Goal: Task Accomplishment & Management: Complete application form

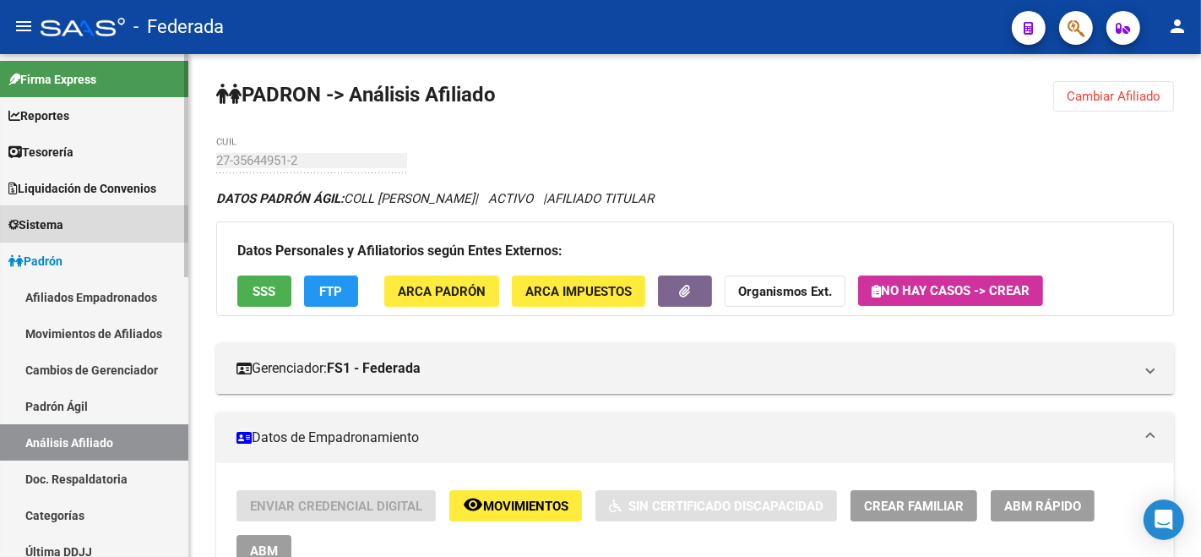
click at [53, 220] on span "Sistema" at bounding box center [35, 224] width 55 height 19
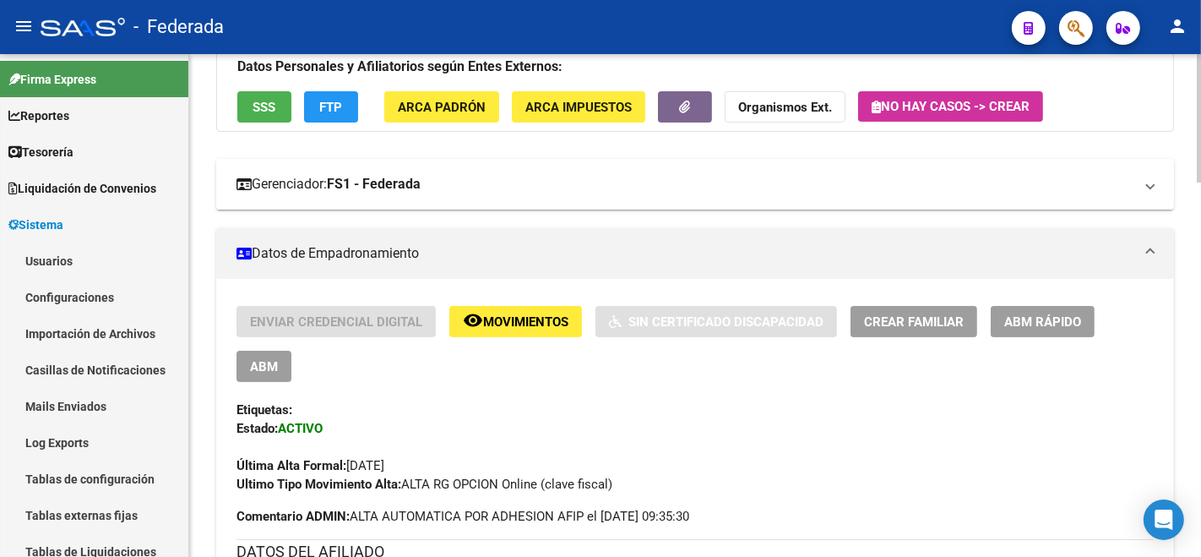
scroll to position [187, 0]
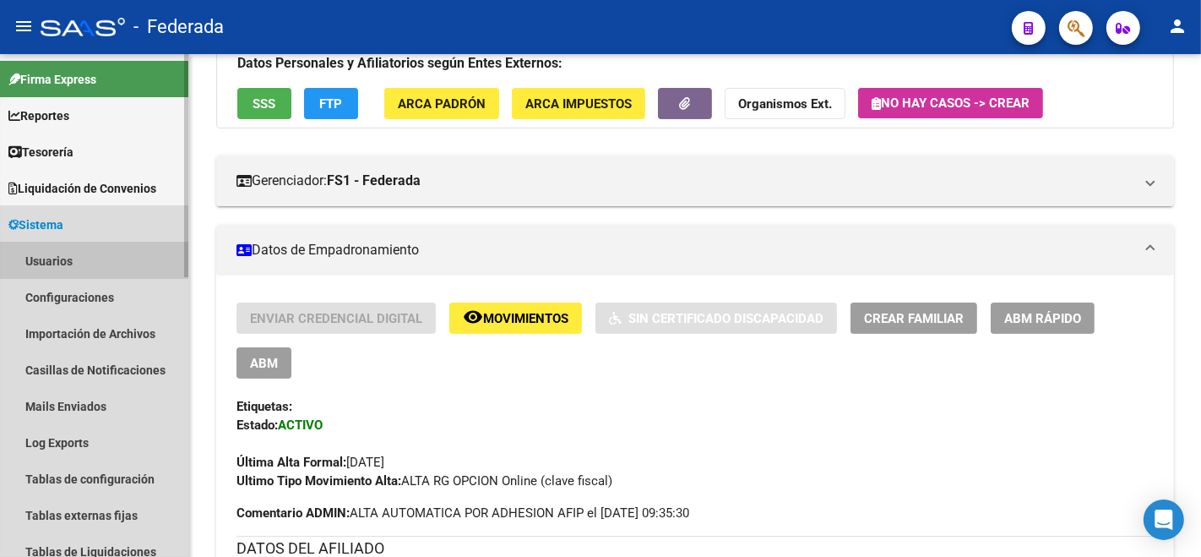
click at [62, 266] on link "Usuarios" at bounding box center [94, 260] width 188 height 36
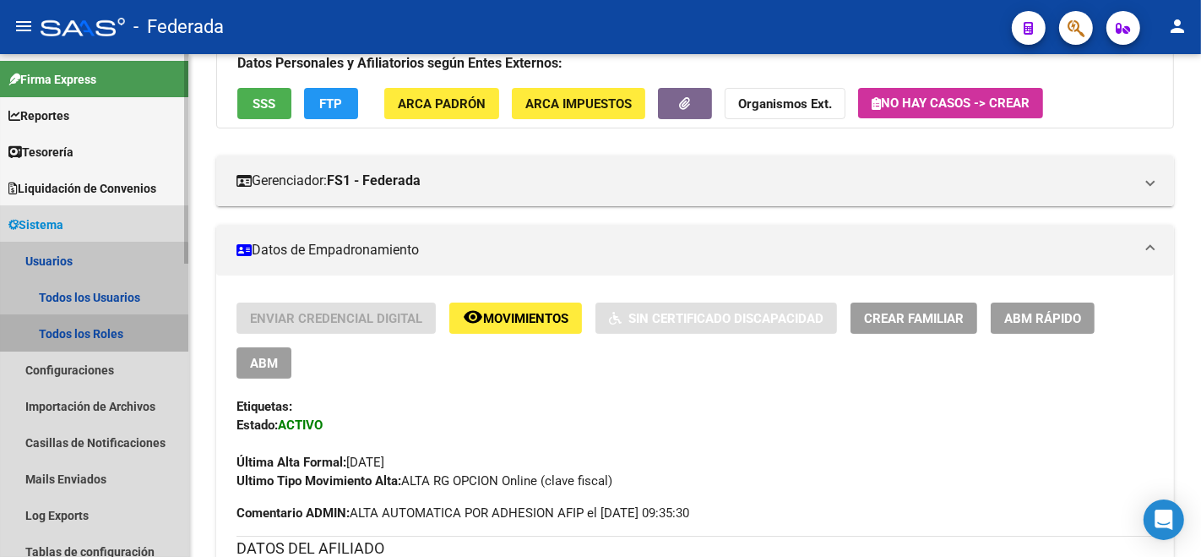
click at [58, 334] on link "Todos los Roles" at bounding box center [94, 333] width 188 height 36
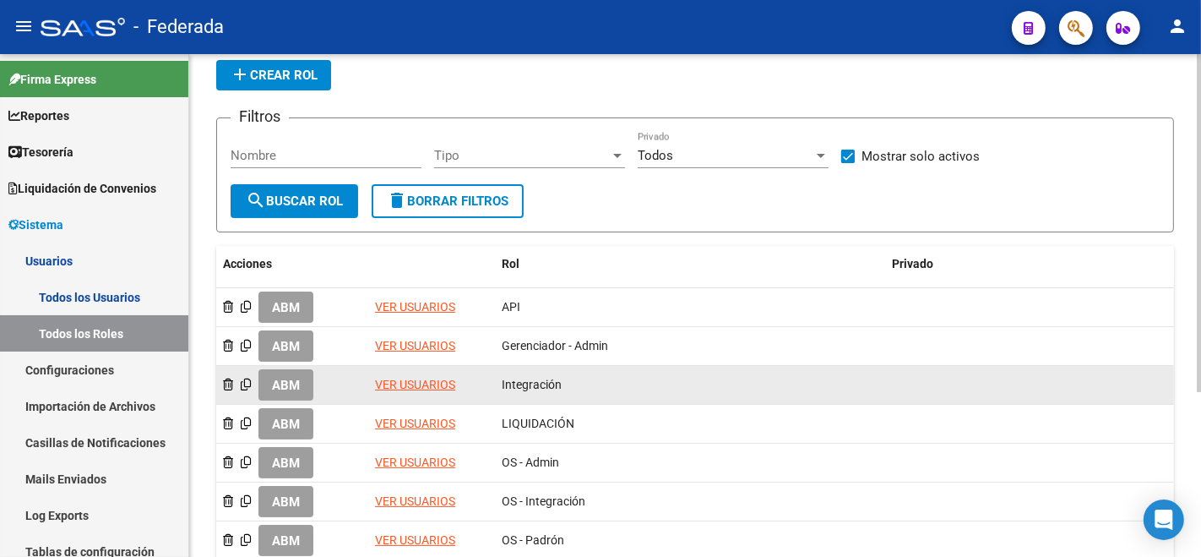
scroll to position [187, 0]
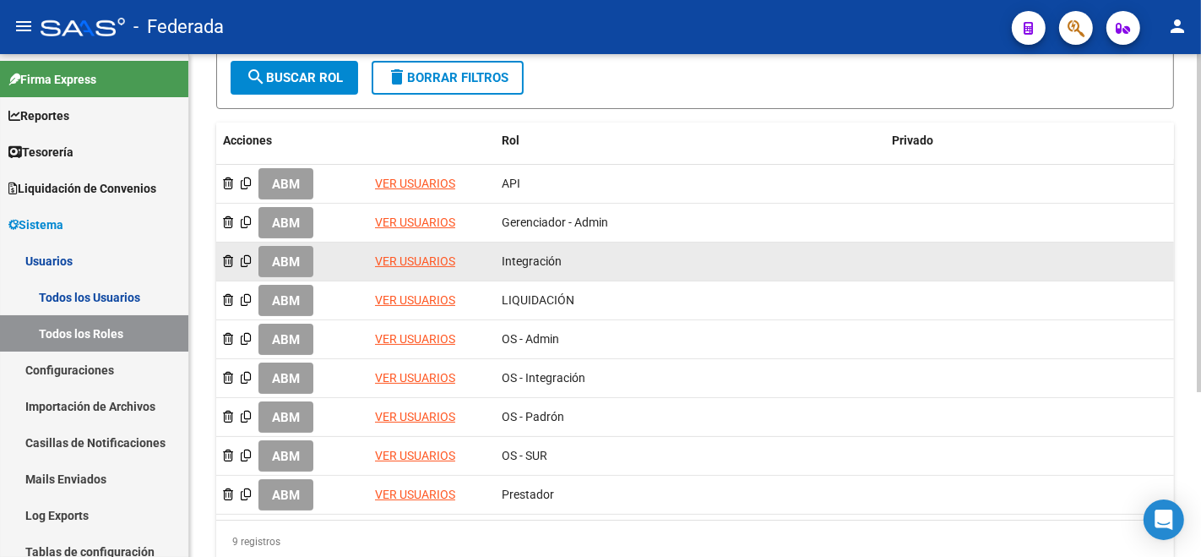
click at [275, 247] on button "ABM" at bounding box center [285, 261] width 55 height 31
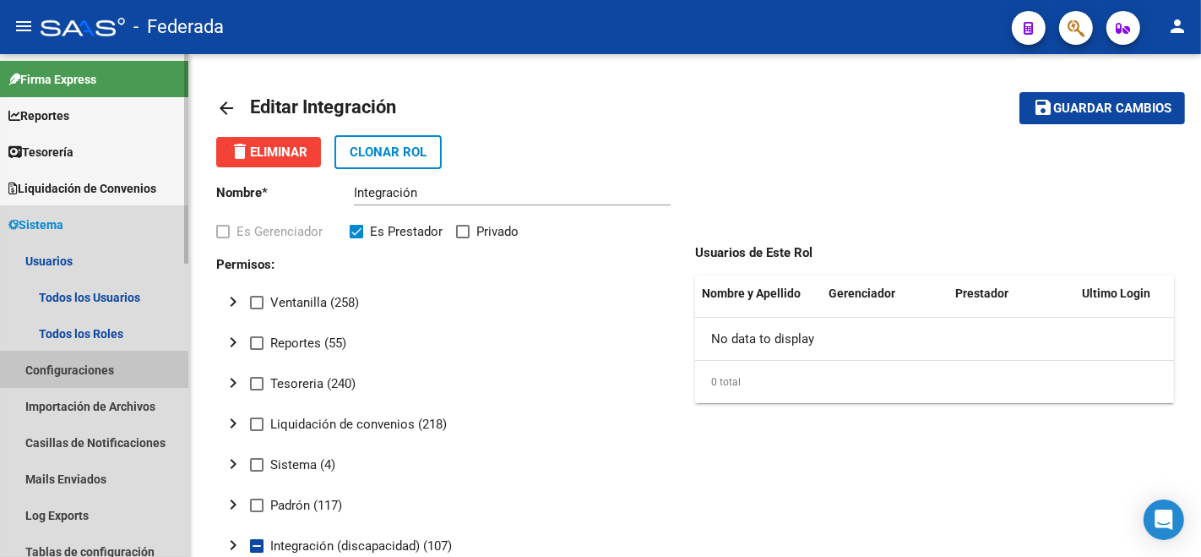
click at [68, 372] on link "Configuraciones" at bounding box center [94, 369] width 188 height 36
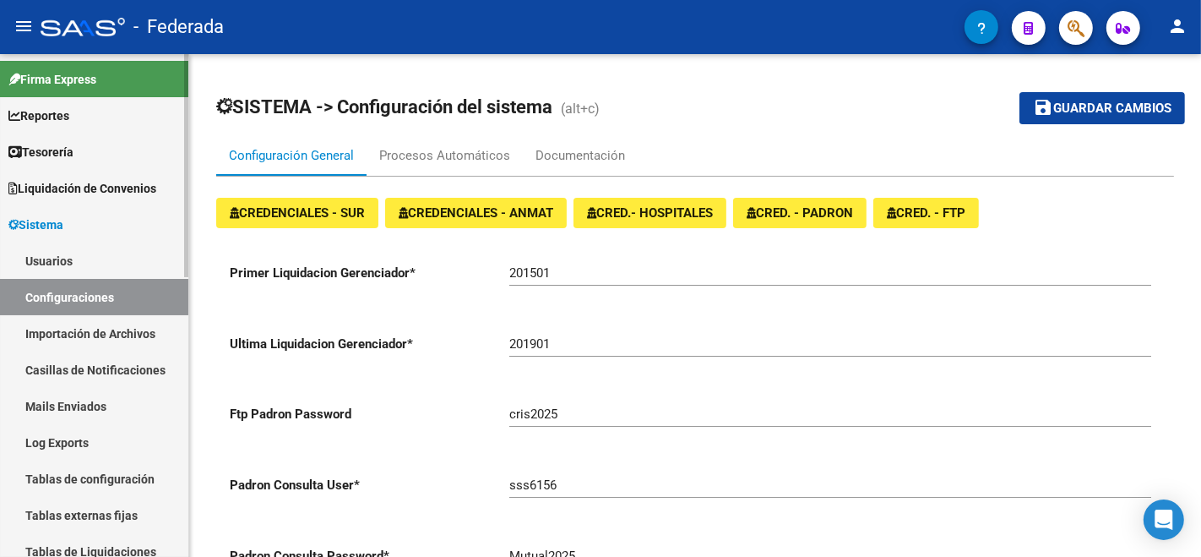
click at [73, 410] on link "Mails Enviados" at bounding box center [94, 406] width 188 height 36
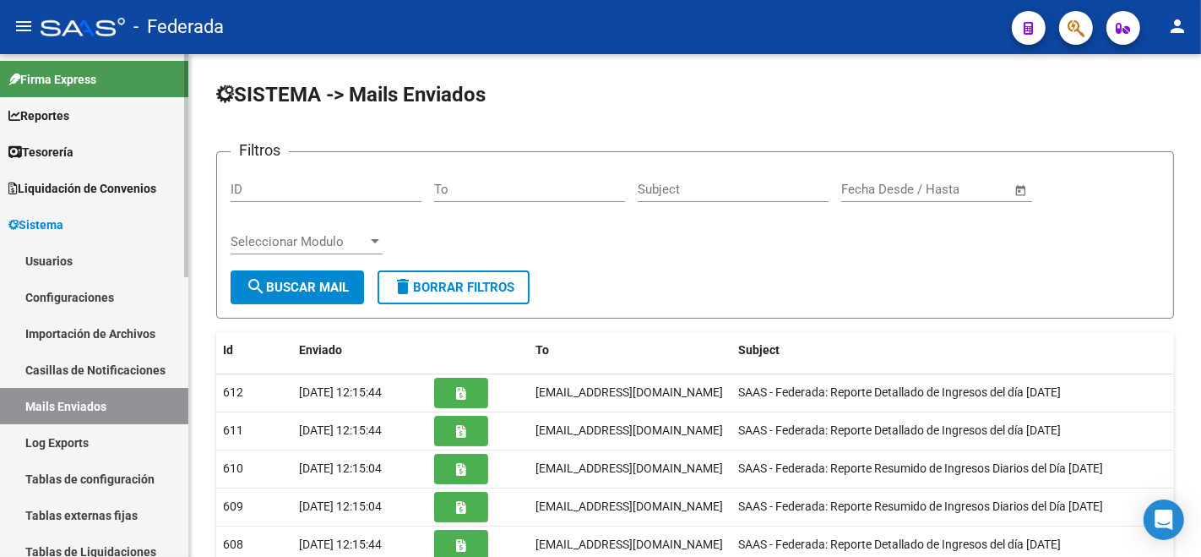
click at [64, 244] on link "Usuarios" at bounding box center [94, 260] width 188 height 36
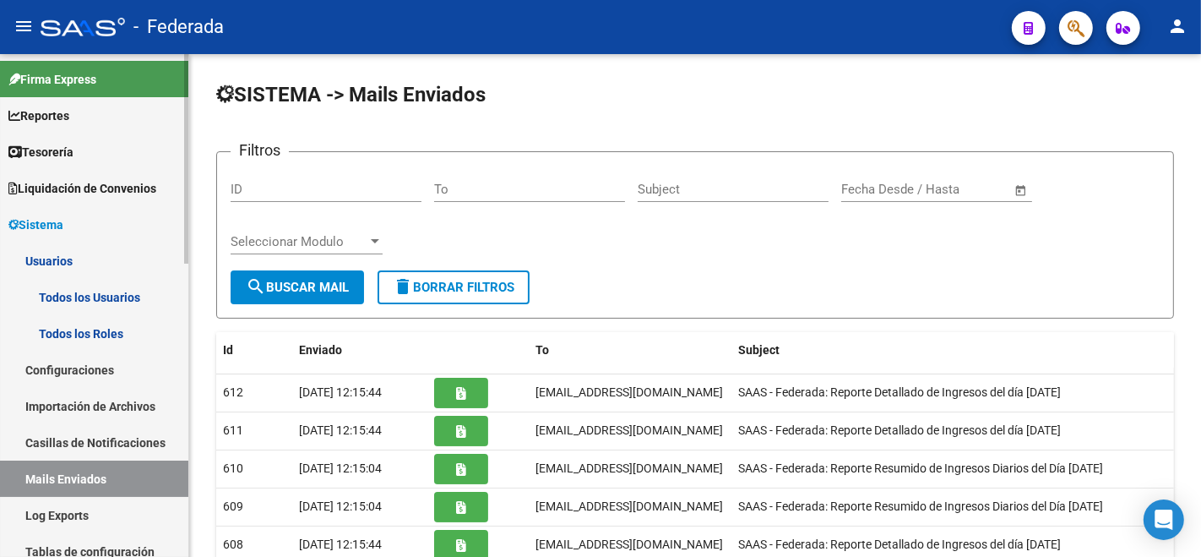
click at [82, 339] on link "Todos los Roles" at bounding box center [94, 333] width 188 height 36
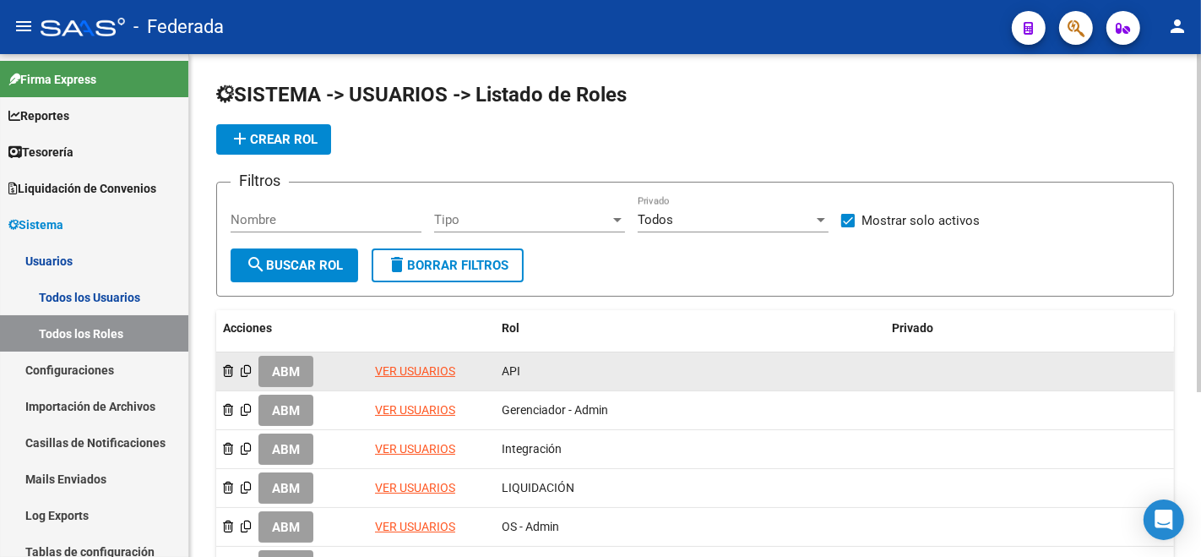
scroll to position [187, 0]
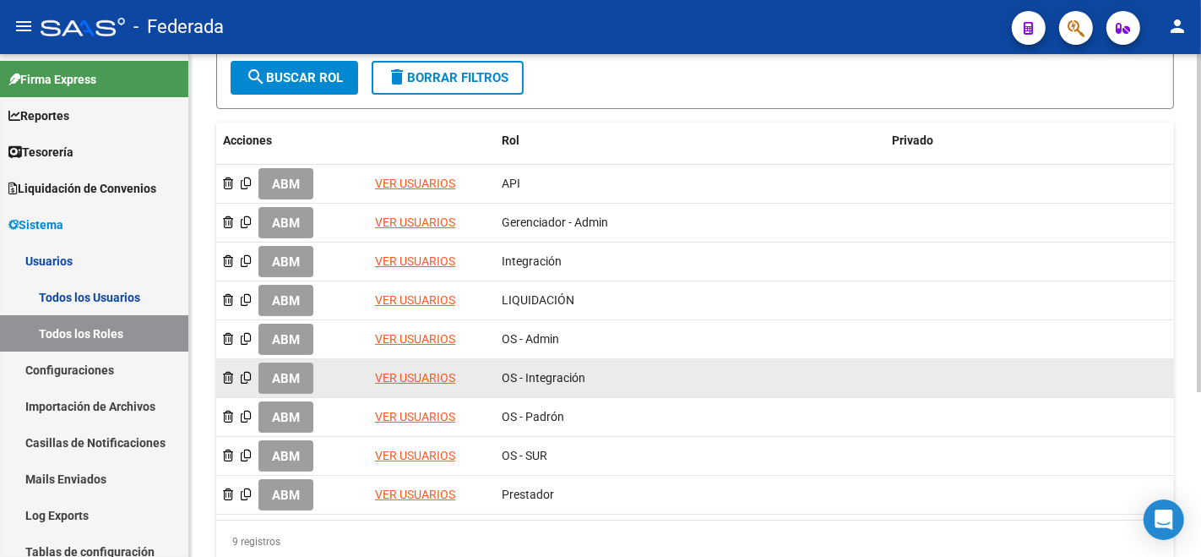
click at [415, 371] on link "VER USUARIOS" at bounding box center [415, 378] width 80 height 14
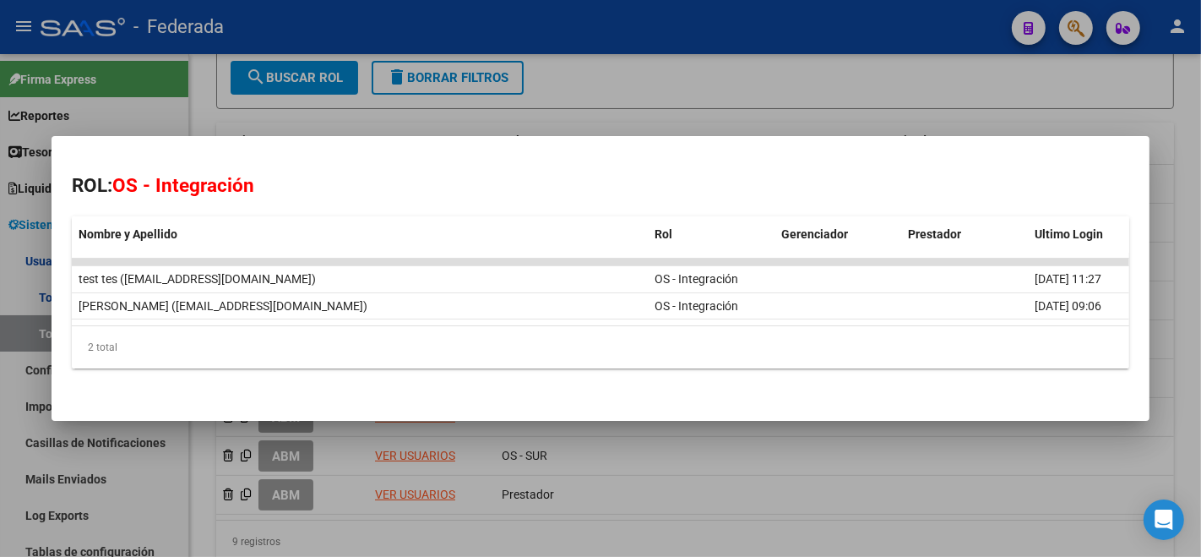
click at [990, 463] on div at bounding box center [600, 278] width 1201 height 557
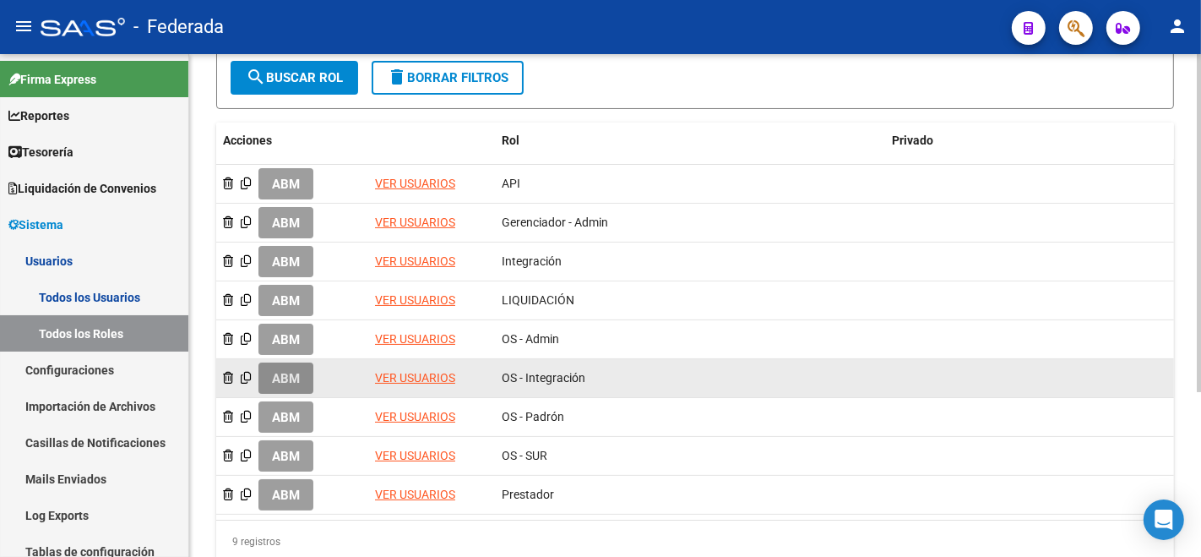
click at [282, 363] on button "ABM" at bounding box center [285, 377] width 55 height 31
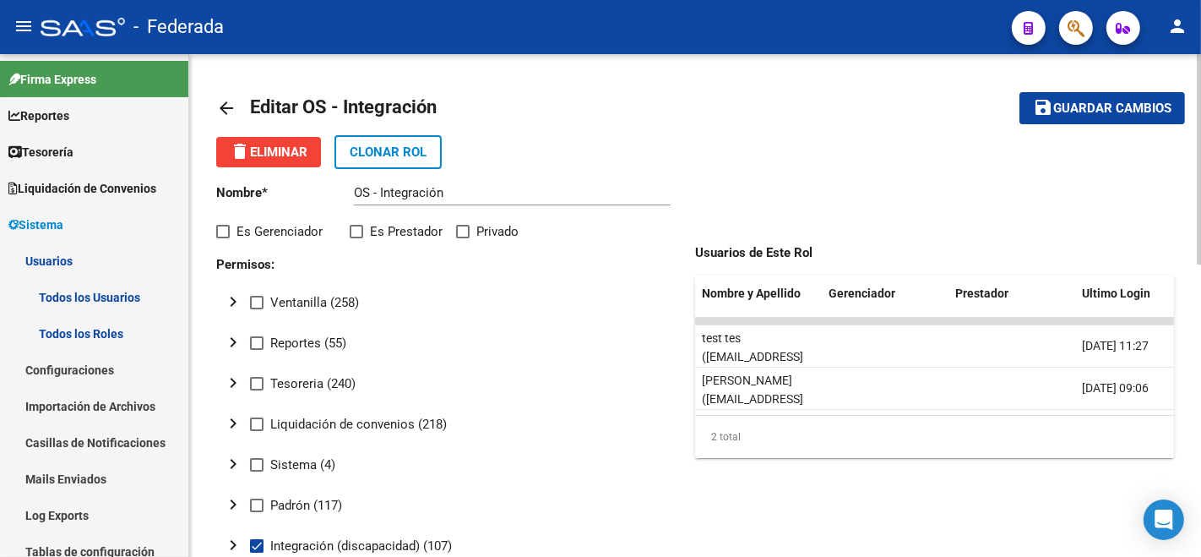
click at [227, 110] on mat-icon "arrow_back" at bounding box center [226, 108] width 20 height 20
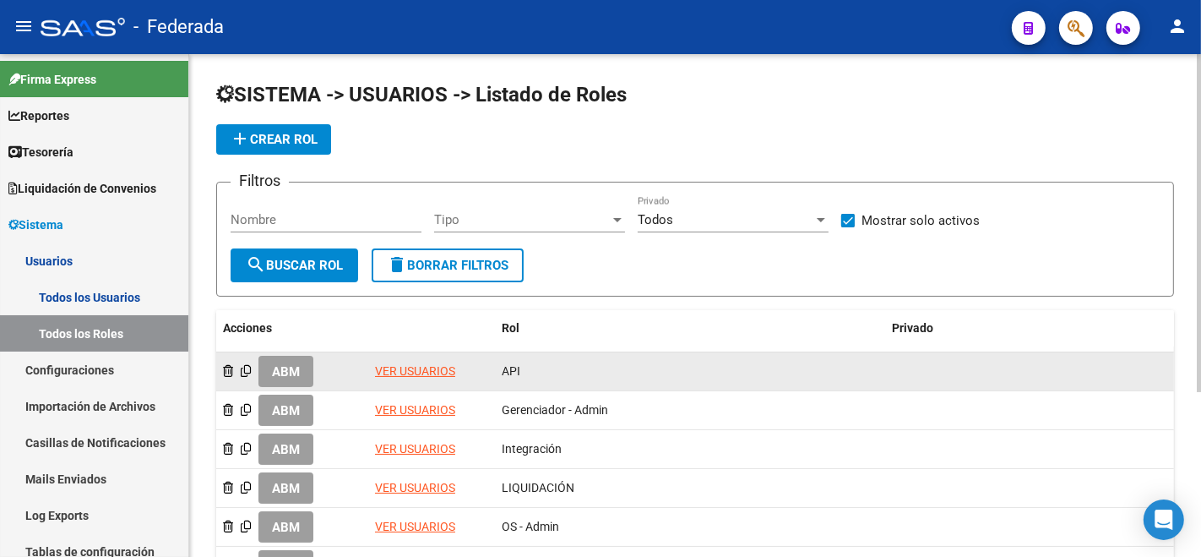
click at [405, 364] on link "VER USUARIOS" at bounding box center [415, 371] width 80 height 14
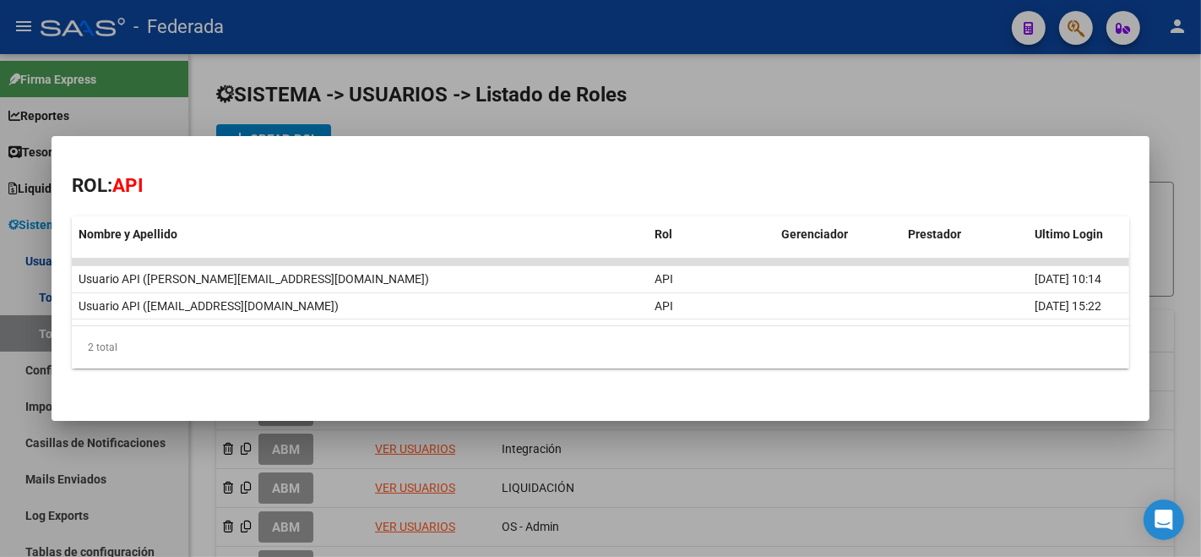
click at [808, 69] on div at bounding box center [600, 278] width 1201 height 557
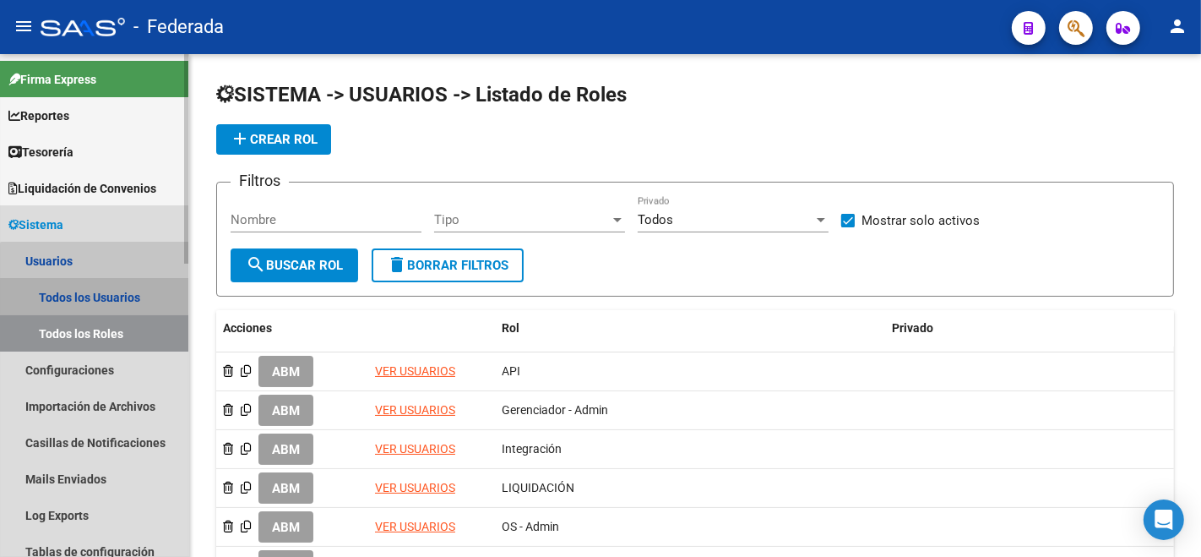
click at [109, 296] on link "Todos los Usuarios" at bounding box center [94, 297] width 188 height 36
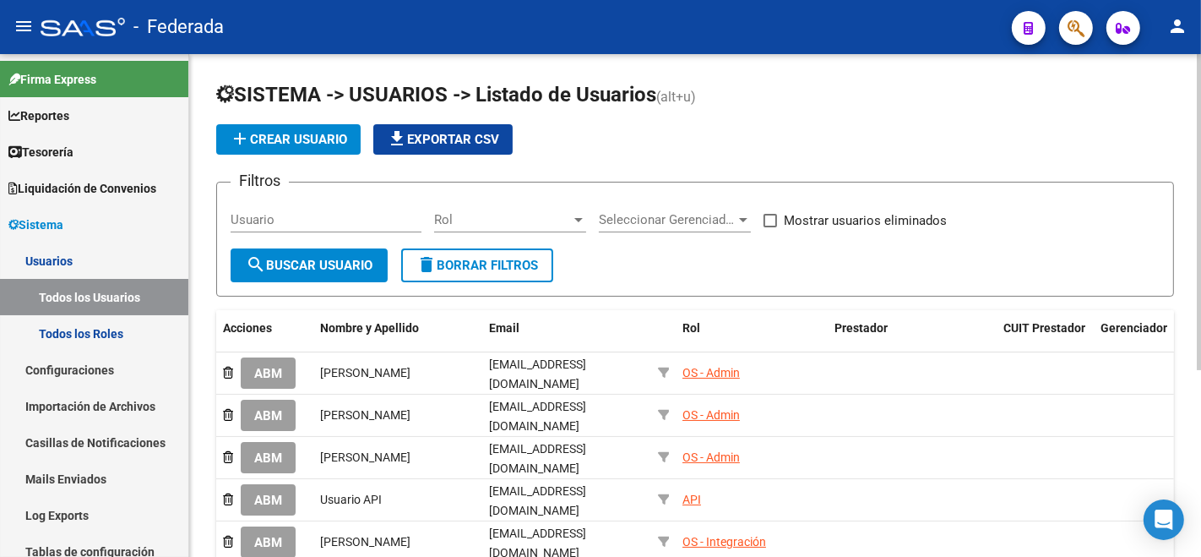
click at [312, 147] on button "add Crear Usuario" at bounding box center [288, 139] width 144 height 30
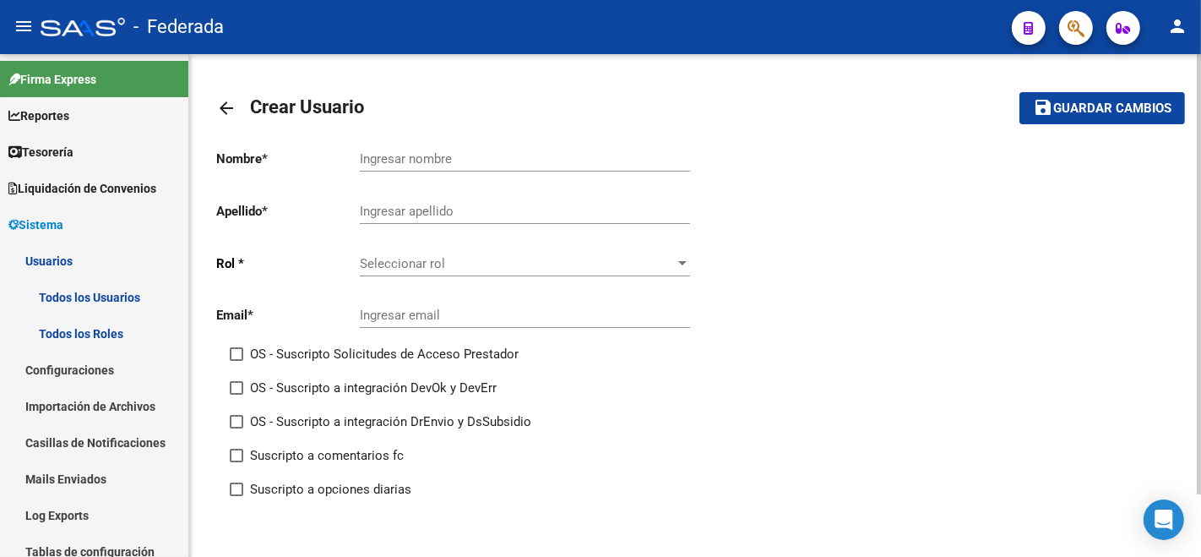
click at [414, 158] on input "Ingresar nombre" at bounding box center [525, 158] width 330 height 15
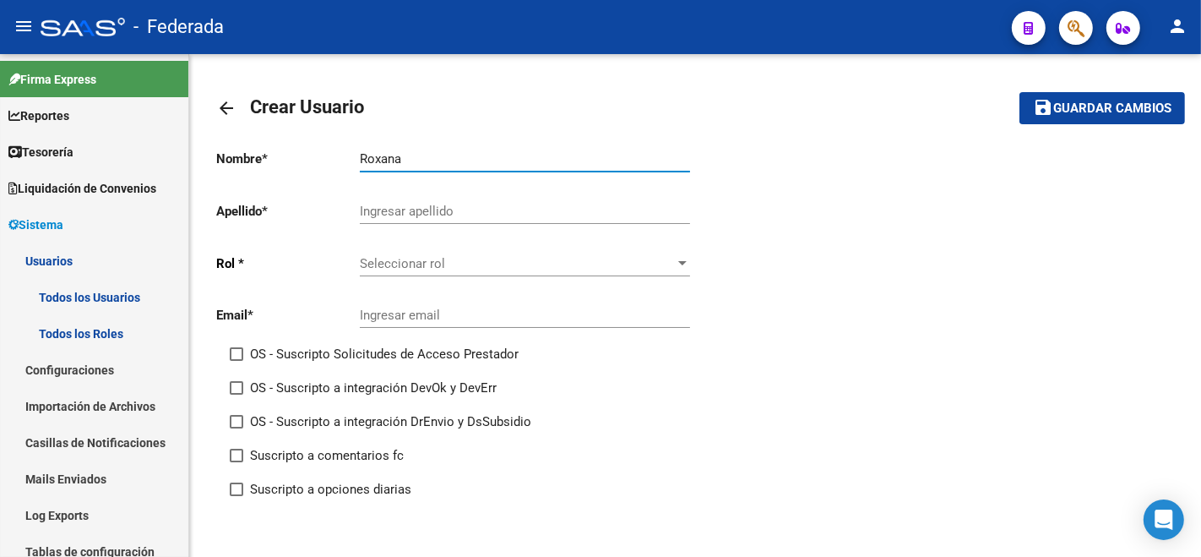
type input "Roxana"
paste input "[PERSON_NAME]"
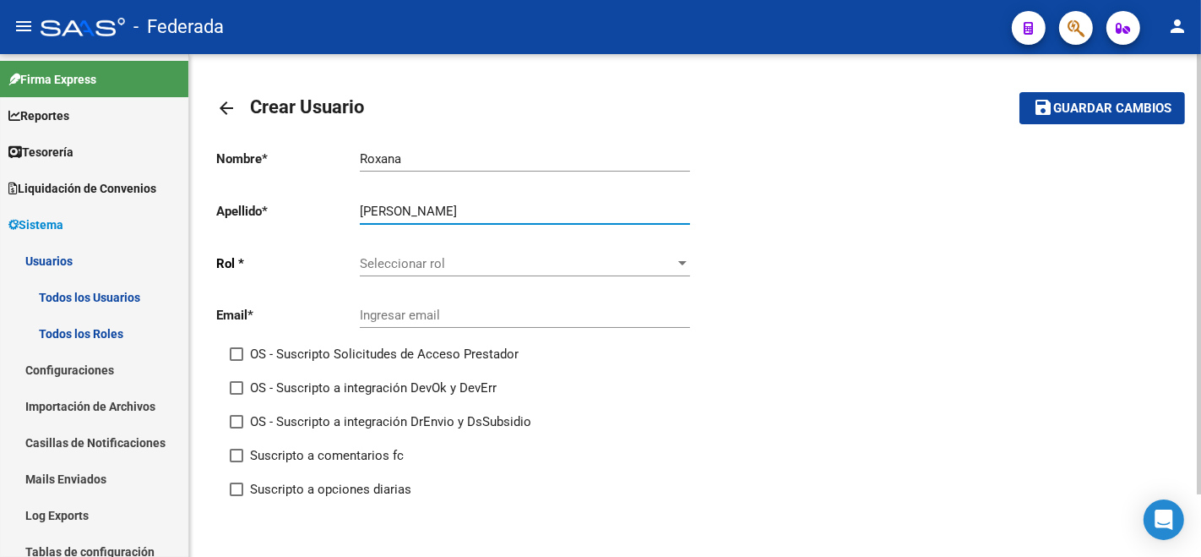
type input "[PERSON_NAME]"
click at [453, 256] on span "Seleccionar rol" at bounding box center [517, 263] width 315 height 15
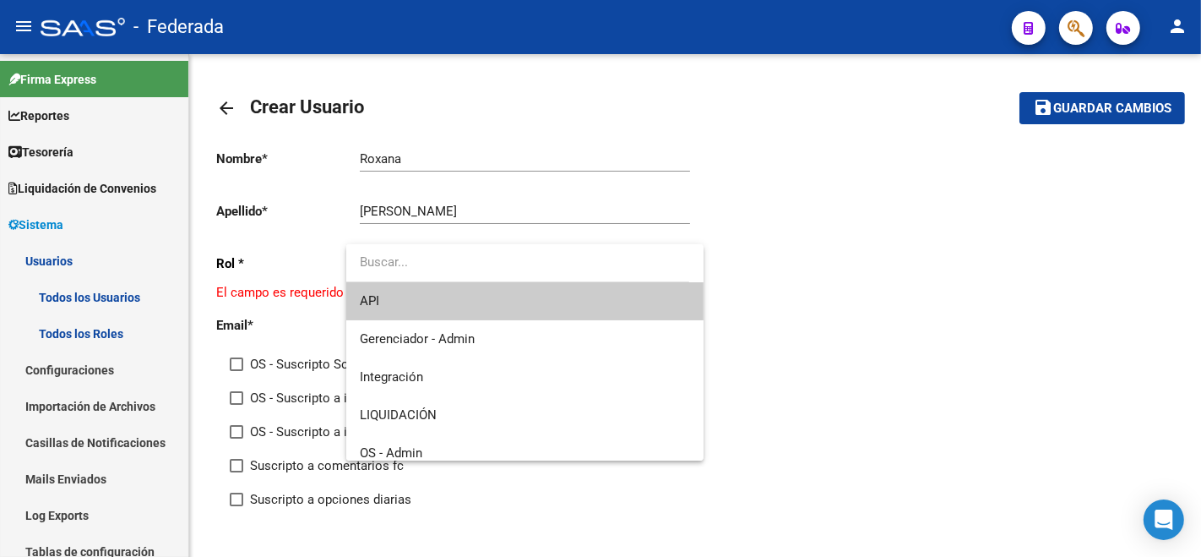
click at [914, 291] on div at bounding box center [600, 278] width 1201 height 557
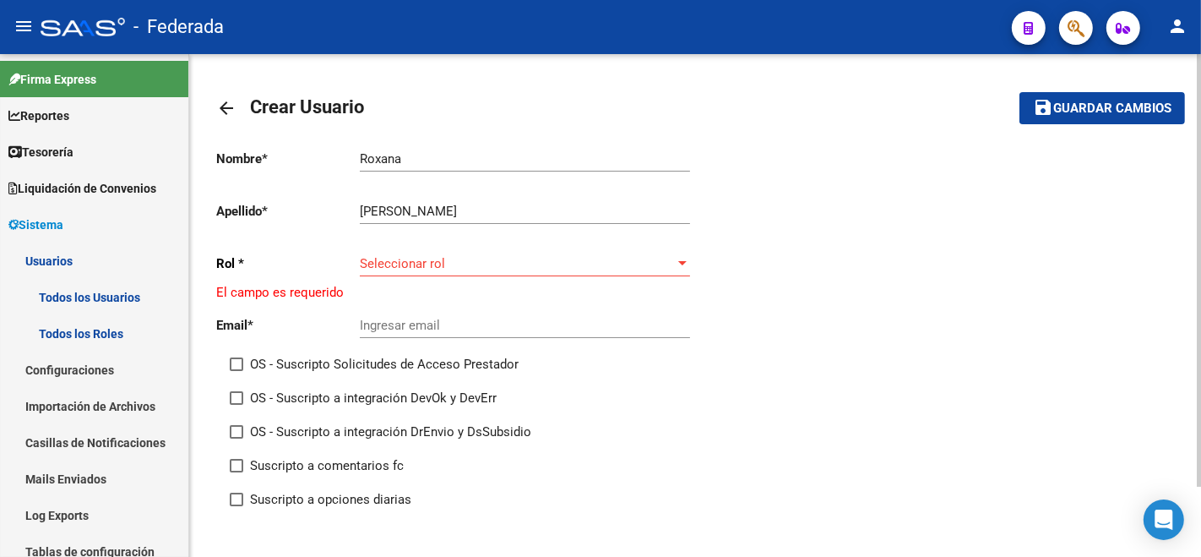
click at [609, 257] on span "Seleccionar rol" at bounding box center [517, 263] width 315 height 15
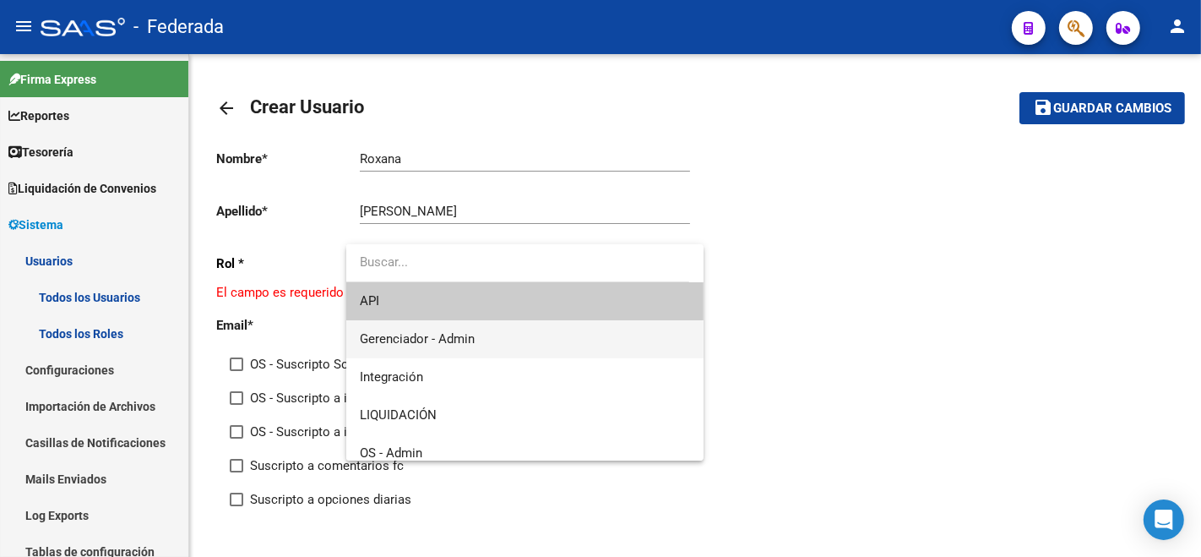
click at [591, 345] on span "Gerenciador - Admin" at bounding box center [525, 339] width 330 height 38
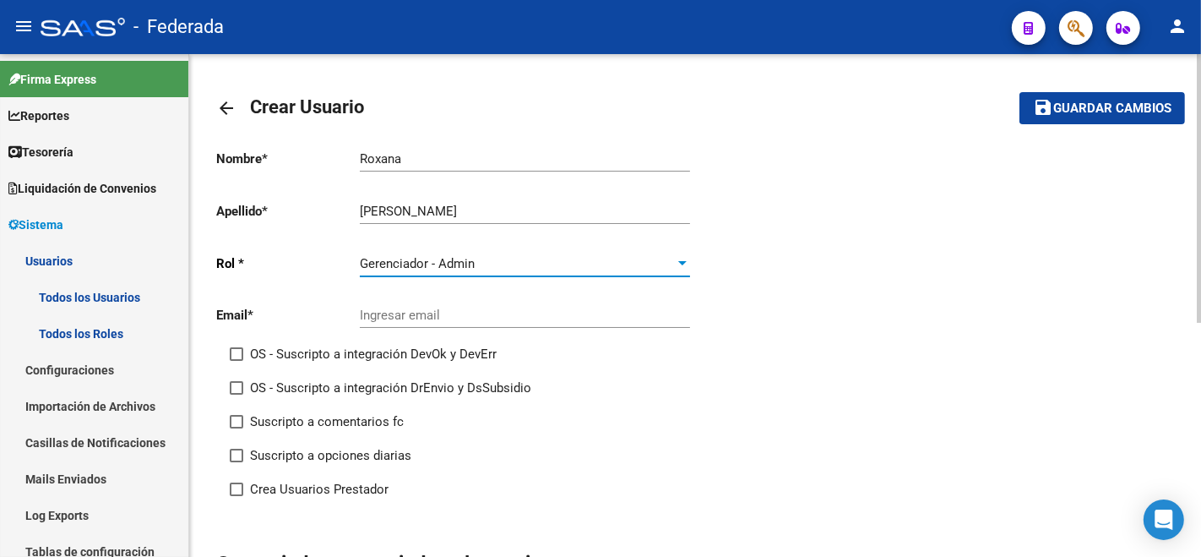
click at [541, 268] on div "Gerenciador - Admin" at bounding box center [517, 263] width 315 height 15
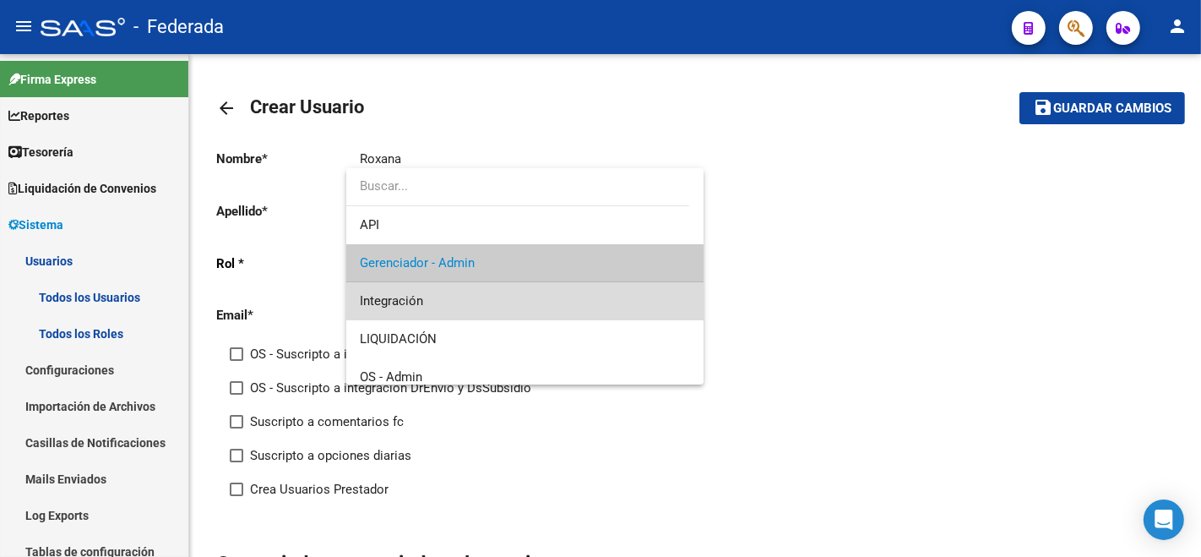
click at [527, 289] on span "Integración" at bounding box center [525, 301] width 330 height 38
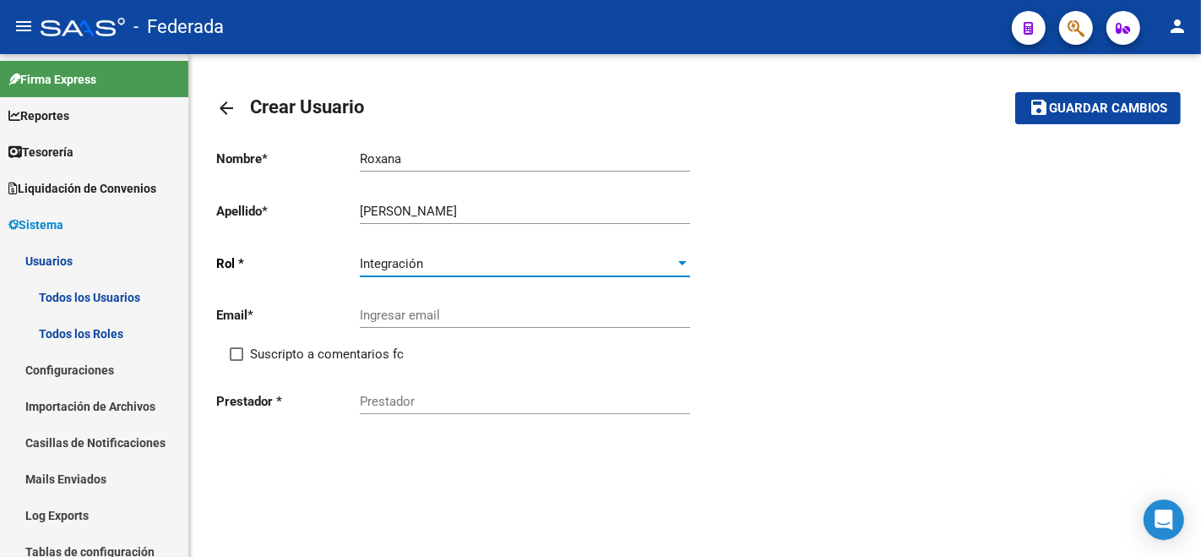
click at [528, 322] on input "Ingresar email" at bounding box center [525, 314] width 330 height 15
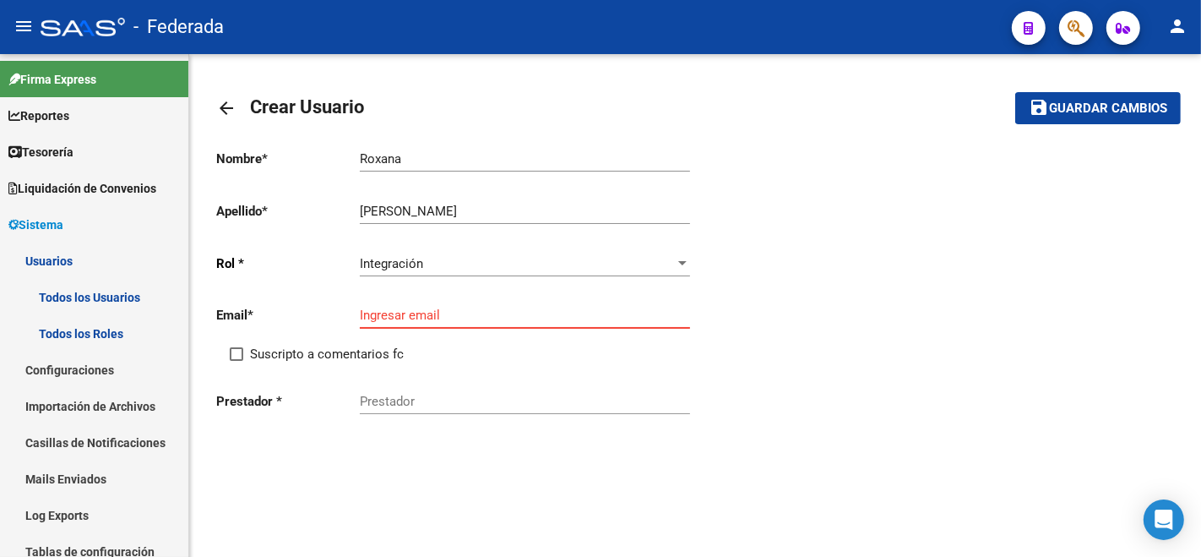
paste input "[EMAIL_ADDRESS][DOMAIN_NAME]"
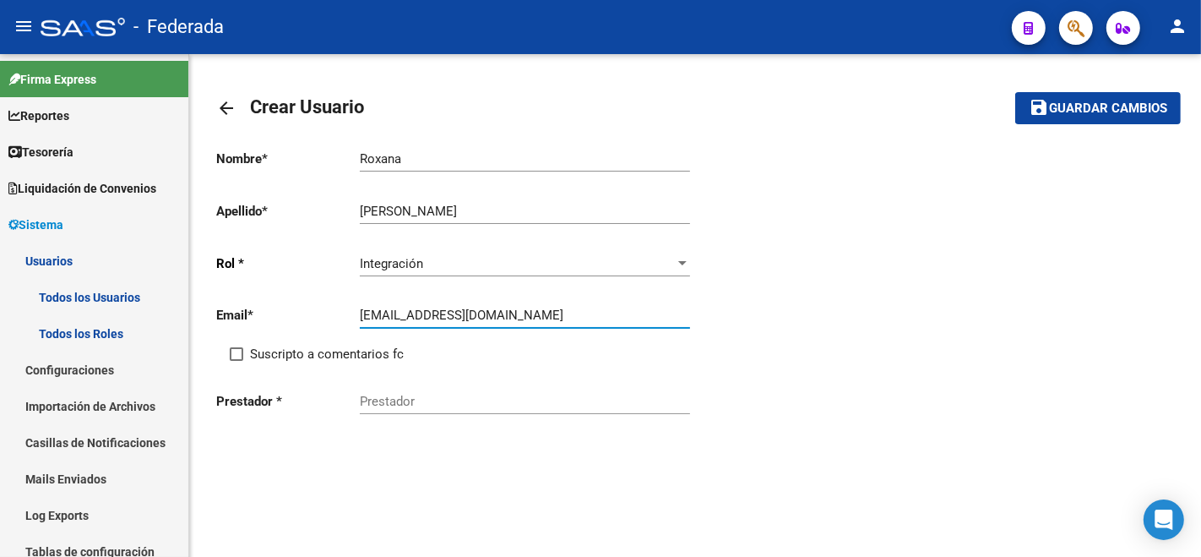
type input "[EMAIL_ADDRESS][DOMAIN_NAME]"
click at [473, 410] on div "Prestador" at bounding box center [525, 396] width 330 height 36
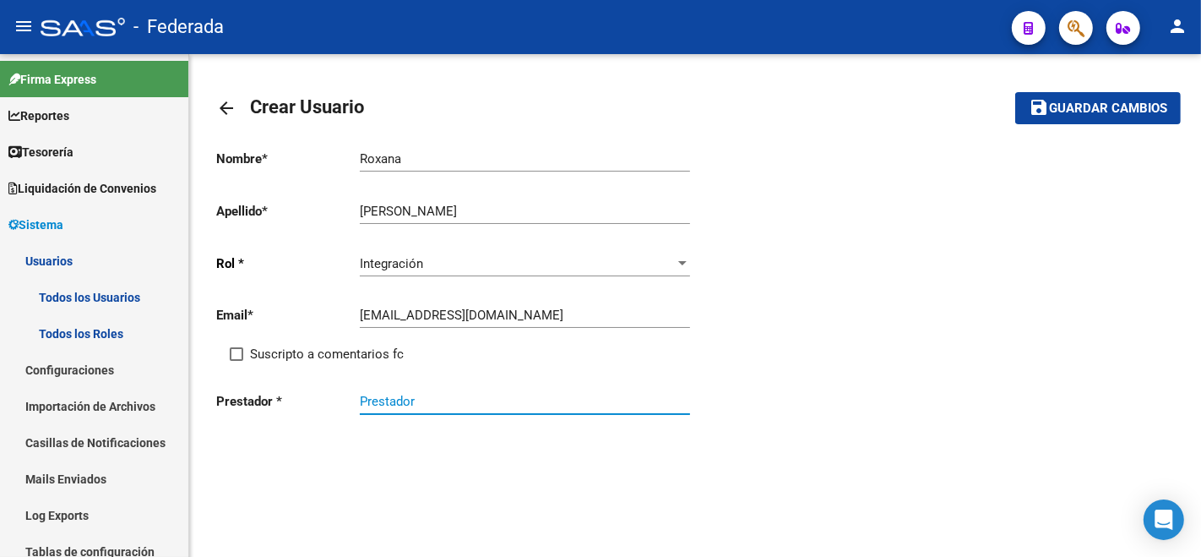
click at [433, 404] on input "Prestador" at bounding box center [525, 401] width 330 height 15
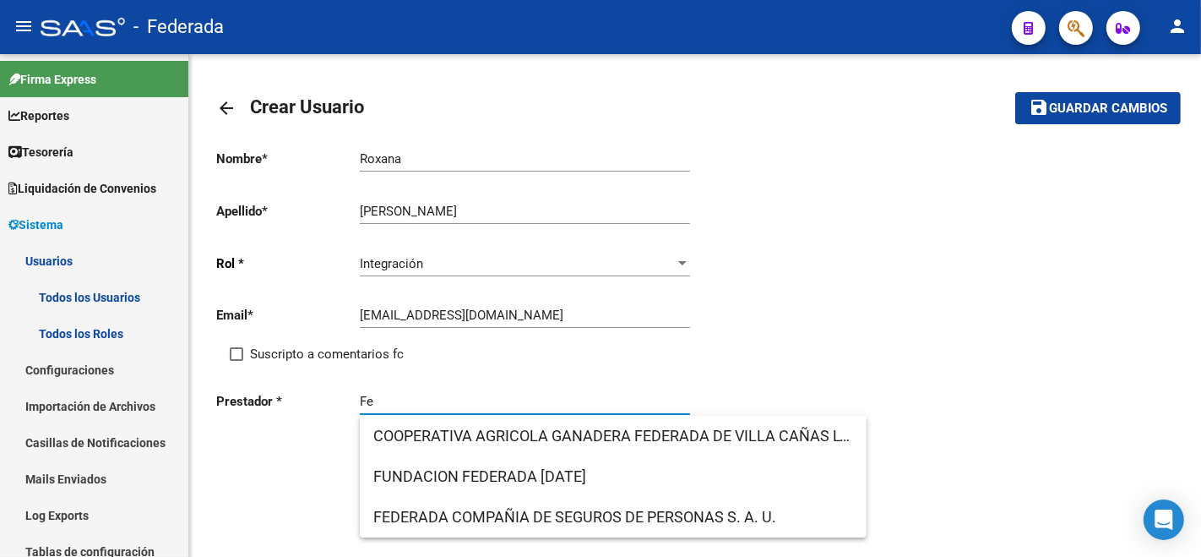
type input "F"
click at [1115, 95] on button "save Guardar cambios" at bounding box center [1098, 107] width 166 height 31
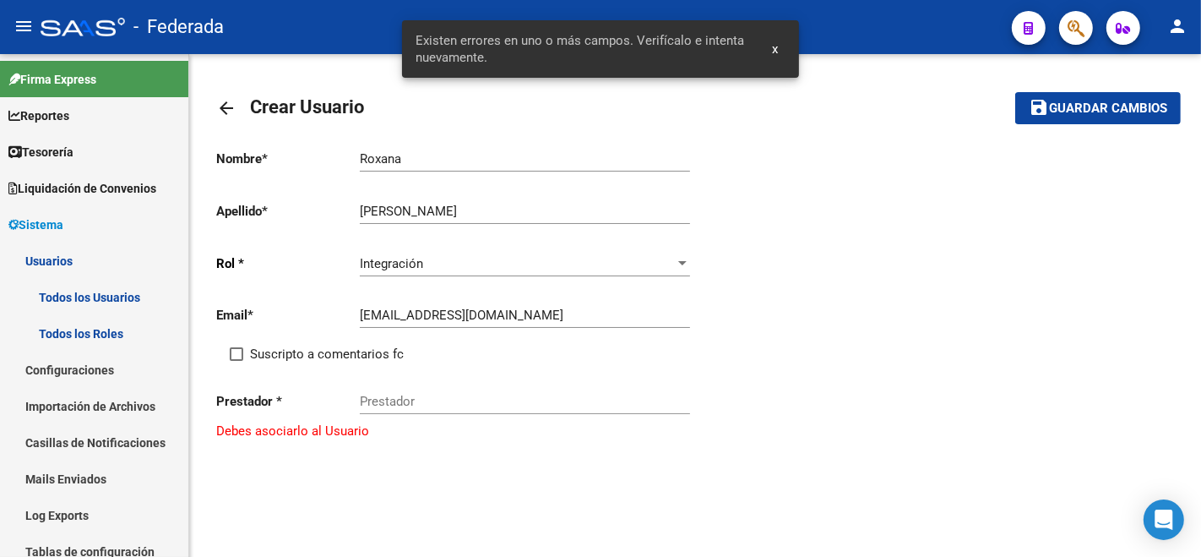
click at [299, 402] on p "Prestador *" at bounding box center [288, 401] width 144 height 19
click at [383, 407] on input "Prestador" at bounding box center [525, 401] width 330 height 15
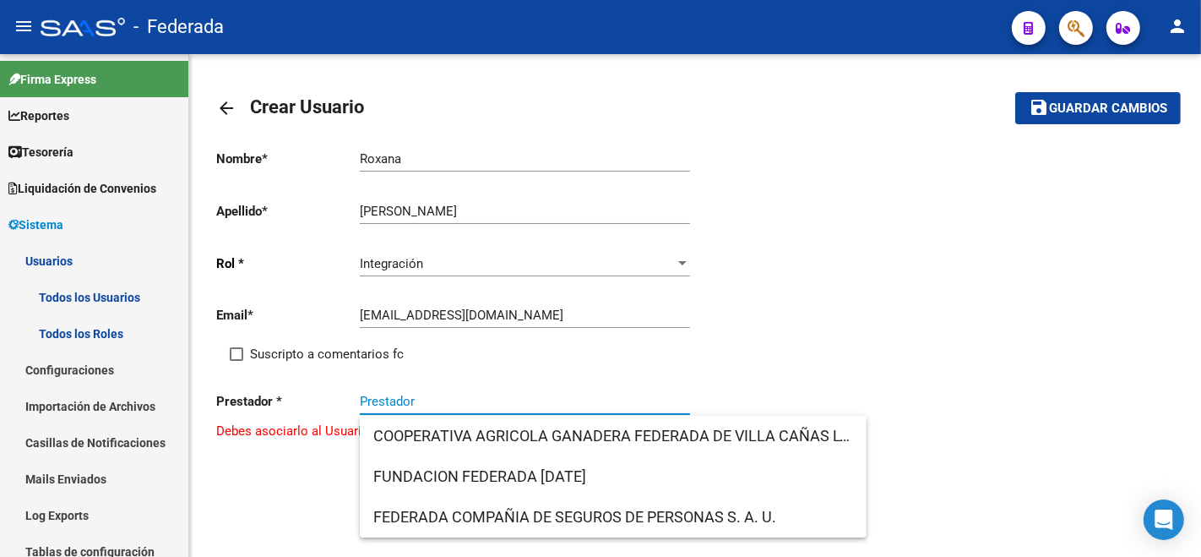
click at [381, 408] on input "Prestador" at bounding box center [525, 401] width 330 height 15
click at [226, 114] on mat-icon "arrow_back" at bounding box center [226, 108] width 20 height 20
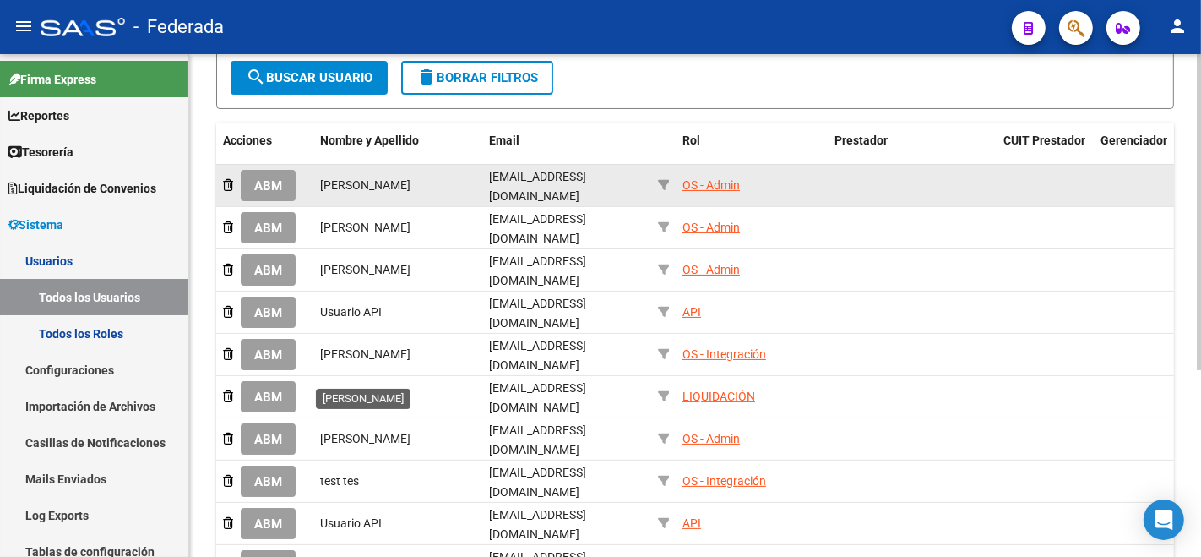
scroll to position [296, 0]
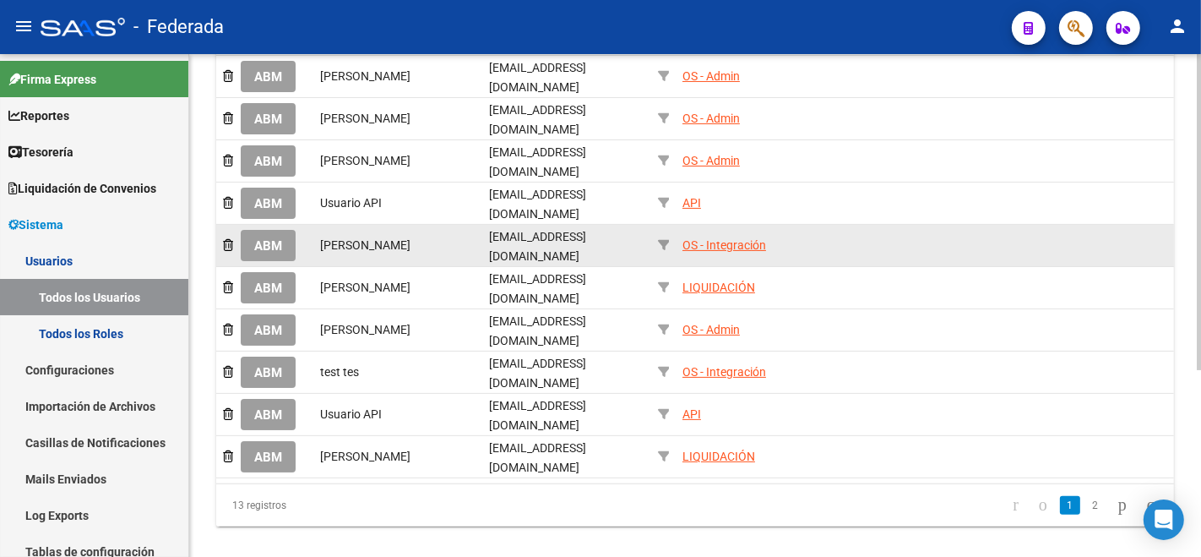
click at [719, 236] on div "OS - Integración" at bounding box center [724, 245] width 84 height 19
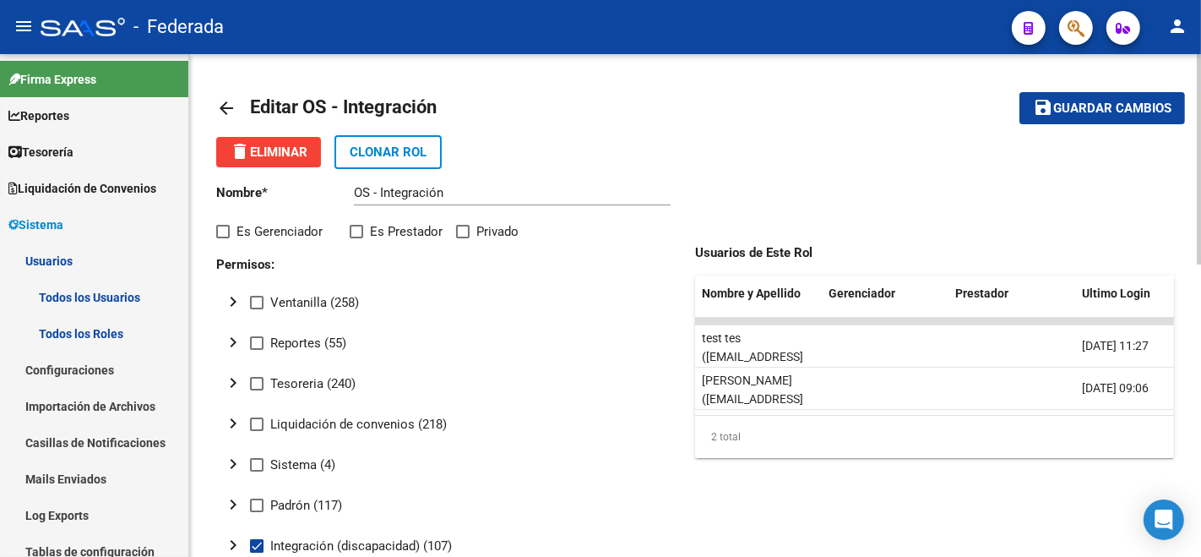
click at [216, 108] on mat-icon "arrow_back" at bounding box center [226, 108] width 20 height 20
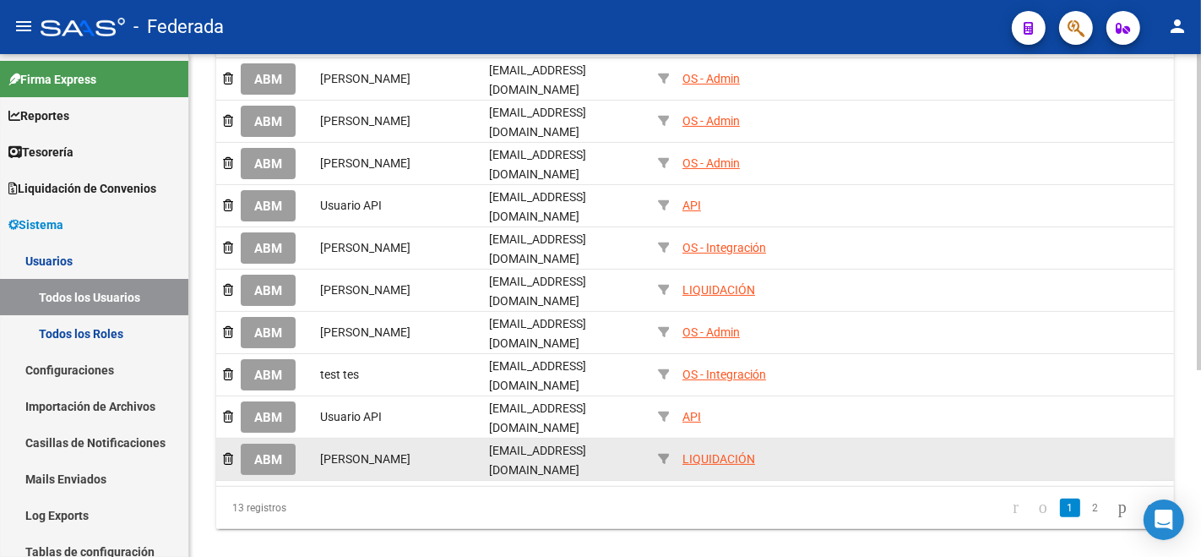
scroll to position [296, 0]
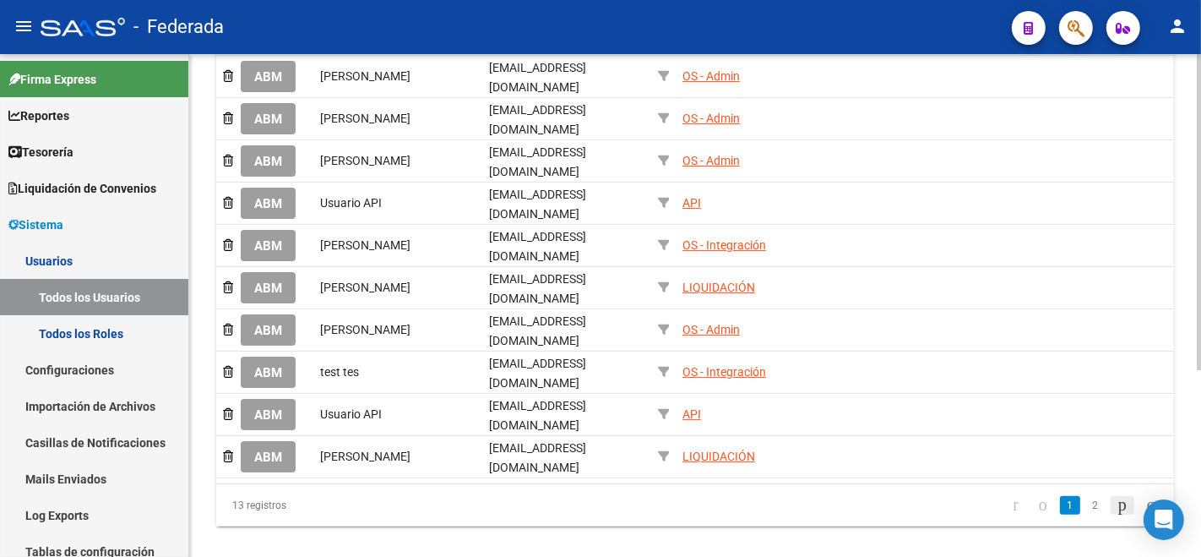
click at [1116, 494] on icon "go to next page" at bounding box center [1123, 504] width 14 height 20
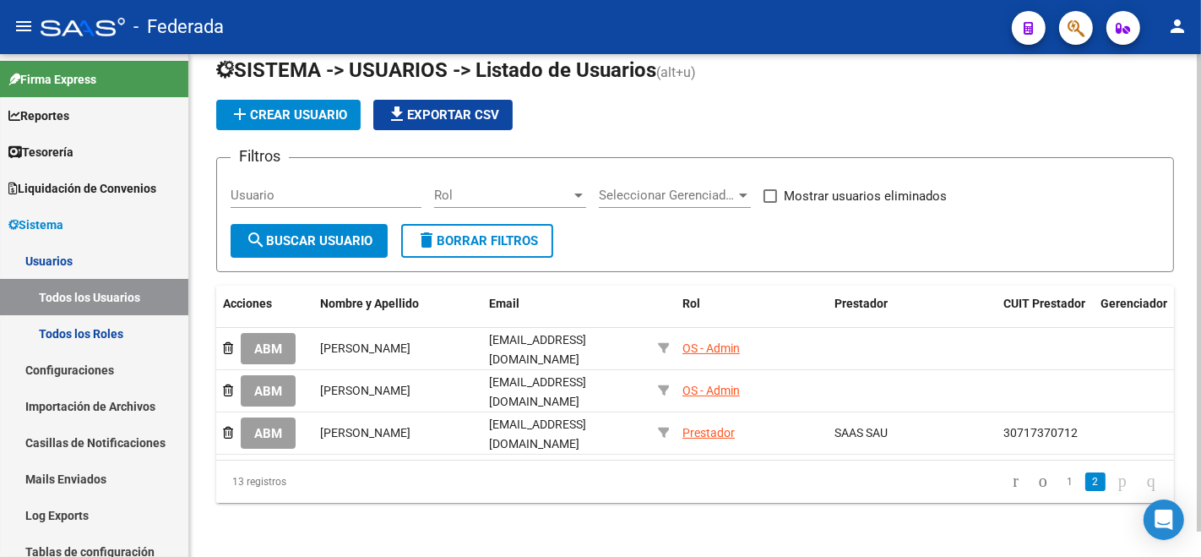
scroll to position [26, 0]
click at [1060, 475] on link "1" at bounding box center [1070, 481] width 20 height 19
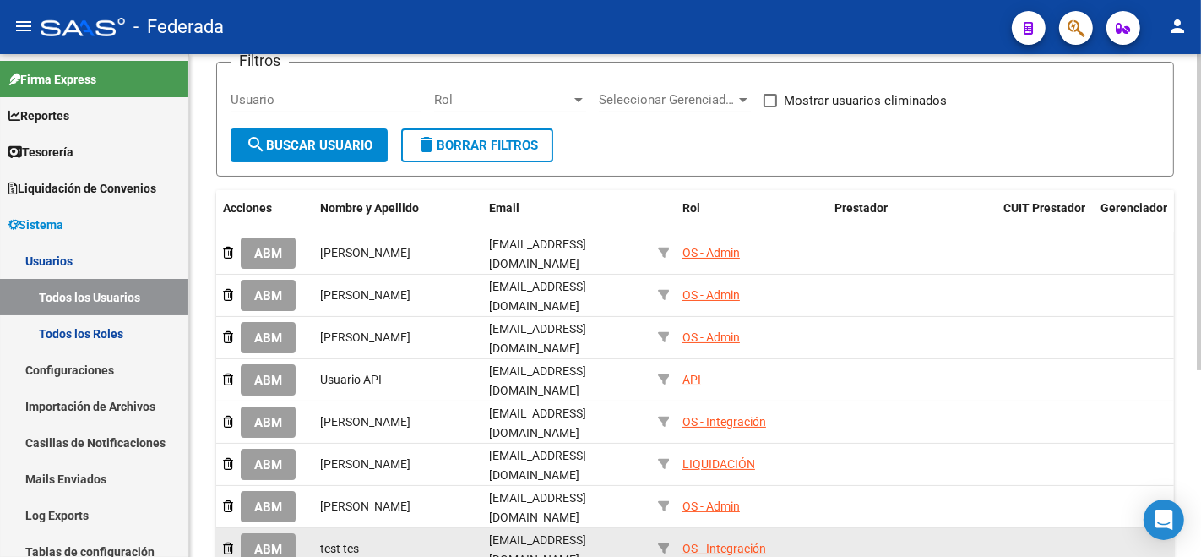
scroll to position [108, 0]
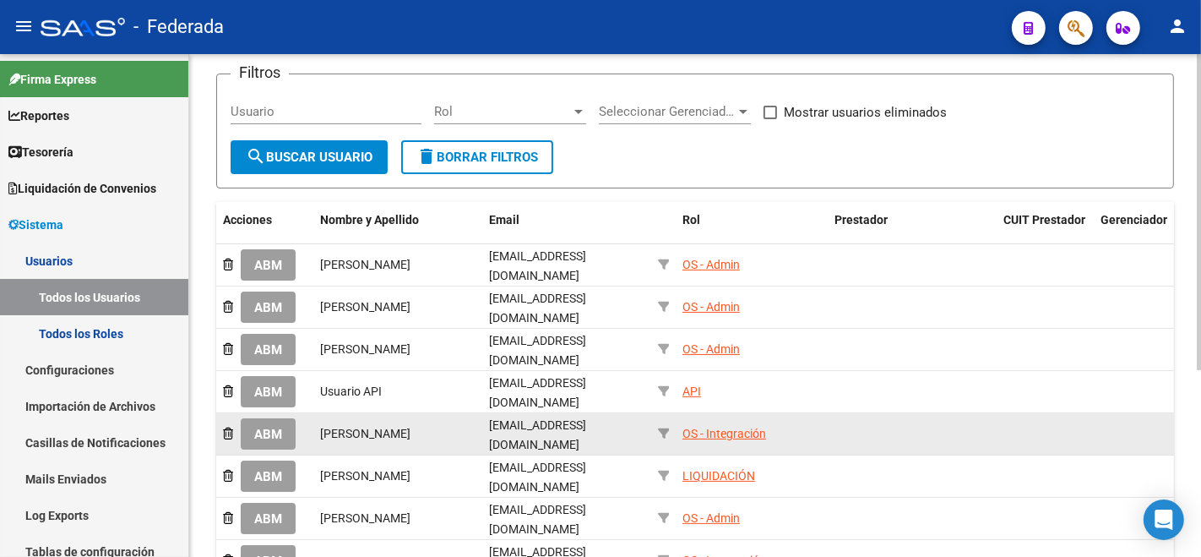
click at [694, 424] on div "OS - Integración" at bounding box center [724, 433] width 84 height 19
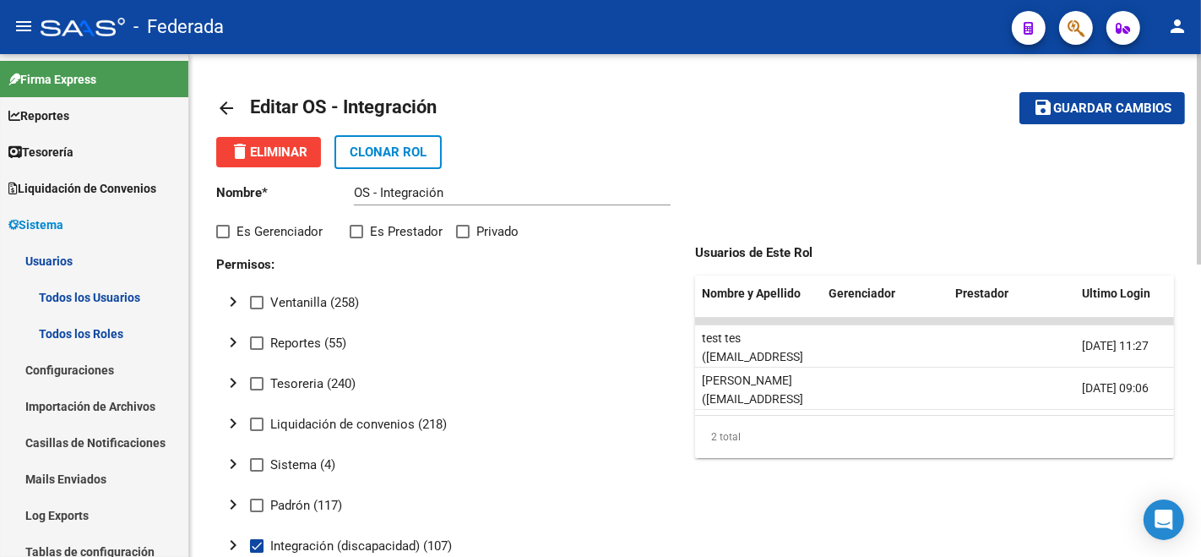
scroll to position [94, 0]
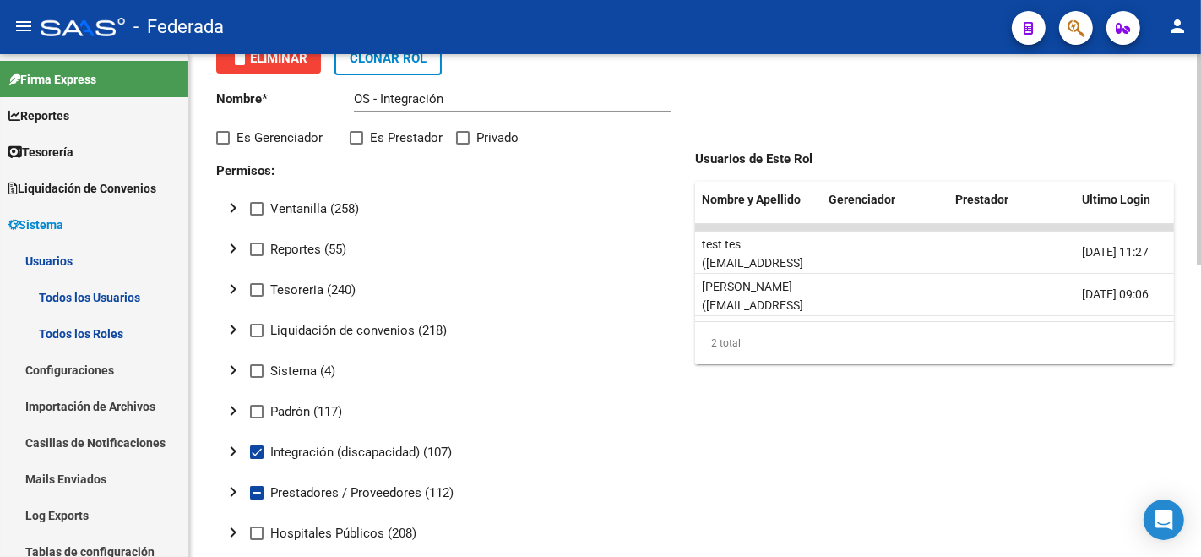
click at [227, 416] on mat-icon "chevron_right" at bounding box center [233, 410] width 20 height 20
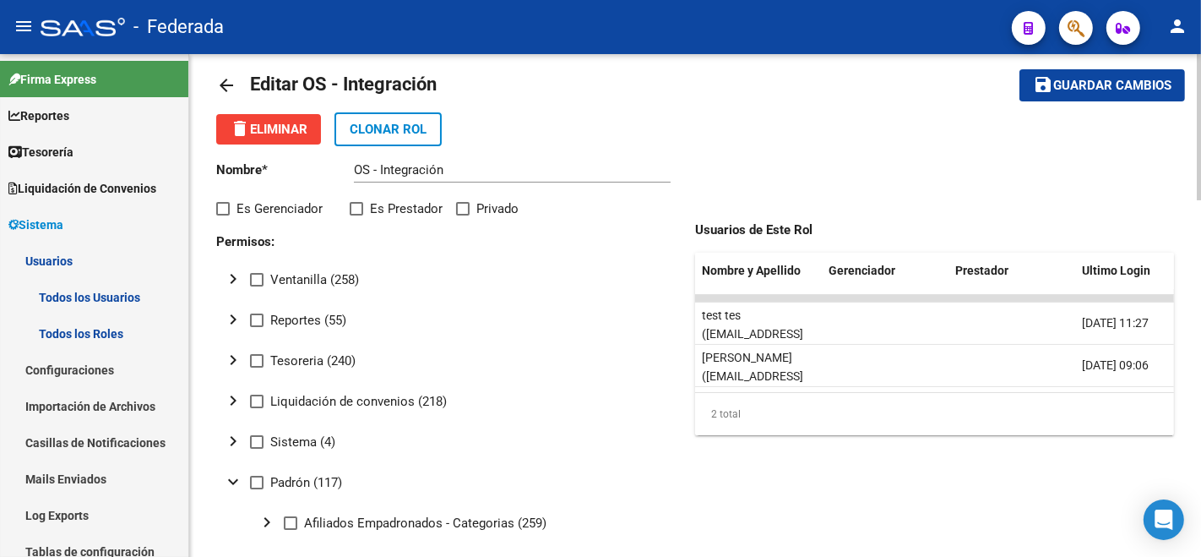
scroll to position [0, 0]
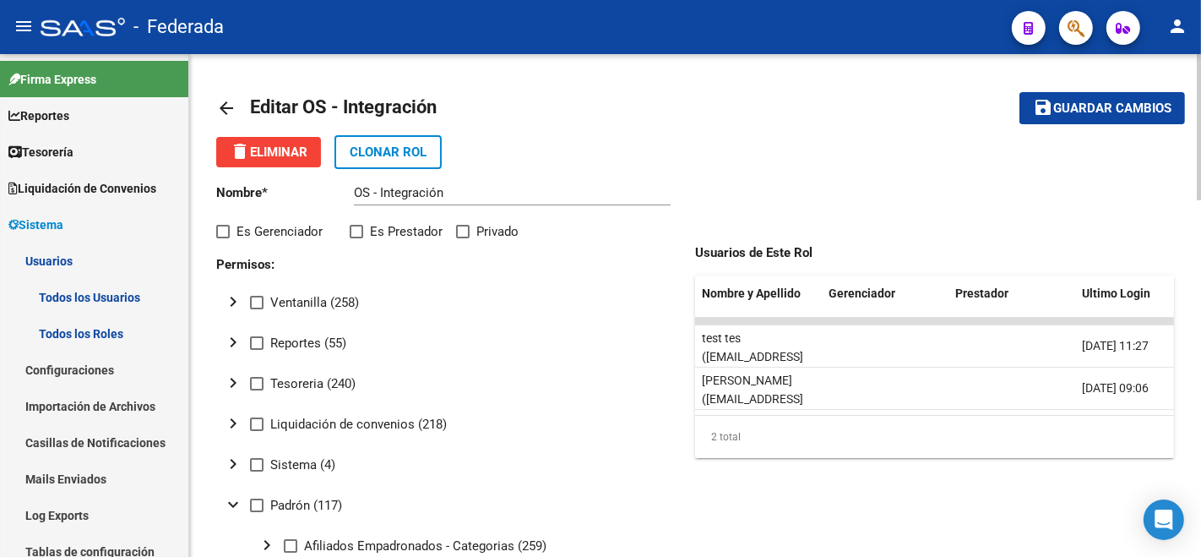
drag, startPoint x: 222, startPoint y: 106, endPoint x: 169, endPoint y: 160, distance: 75.8
click at [222, 106] on mat-icon "arrow_back" at bounding box center [226, 108] width 20 height 20
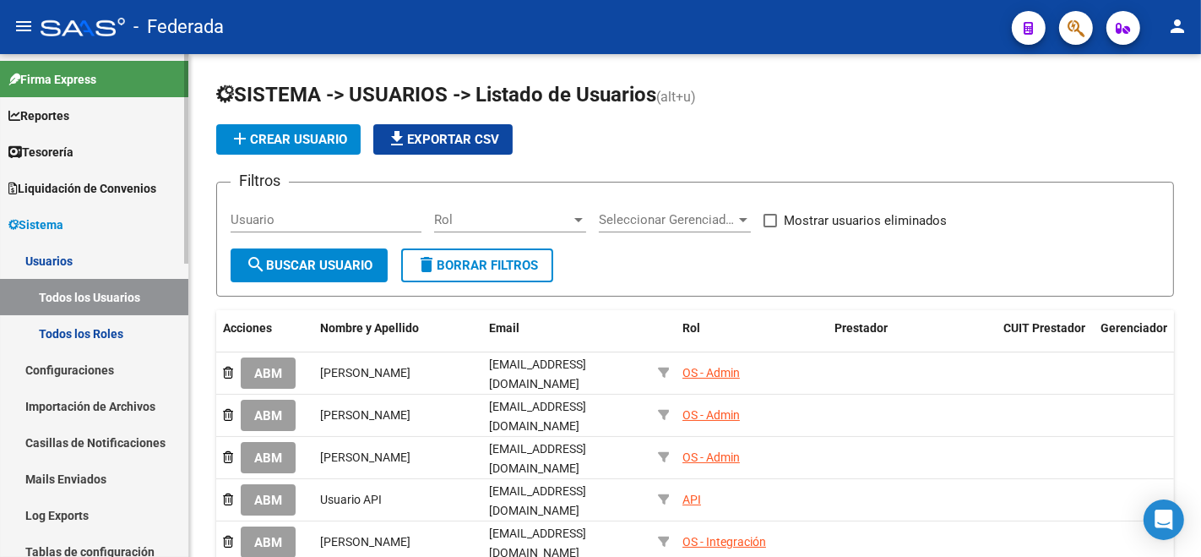
click at [62, 330] on link "Todos los Roles" at bounding box center [94, 333] width 188 height 36
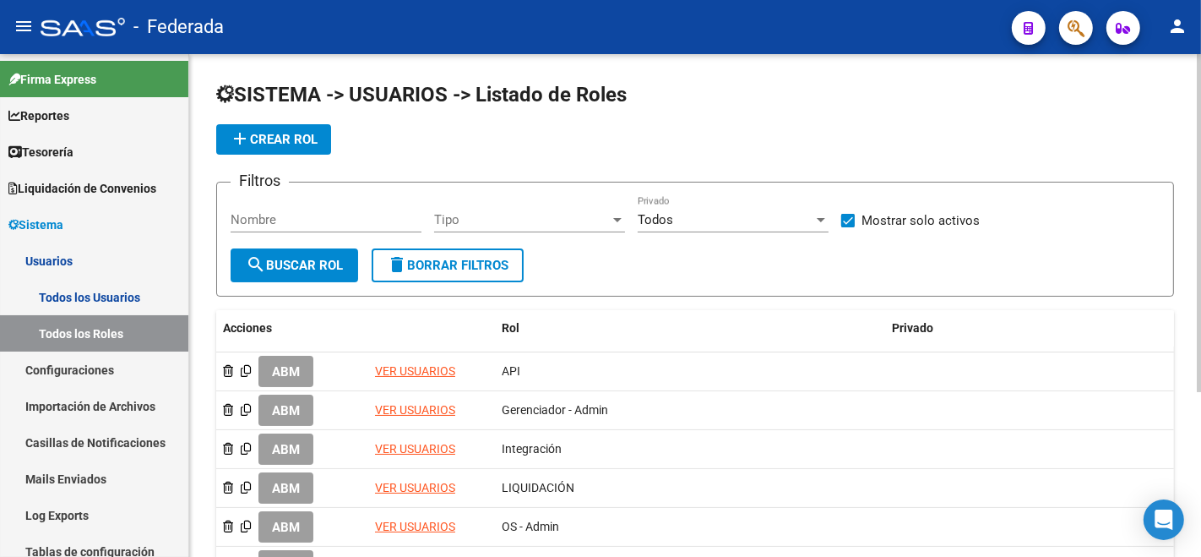
click at [291, 139] on span "add Crear Rol" at bounding box center [274, 139] width 88 height 15
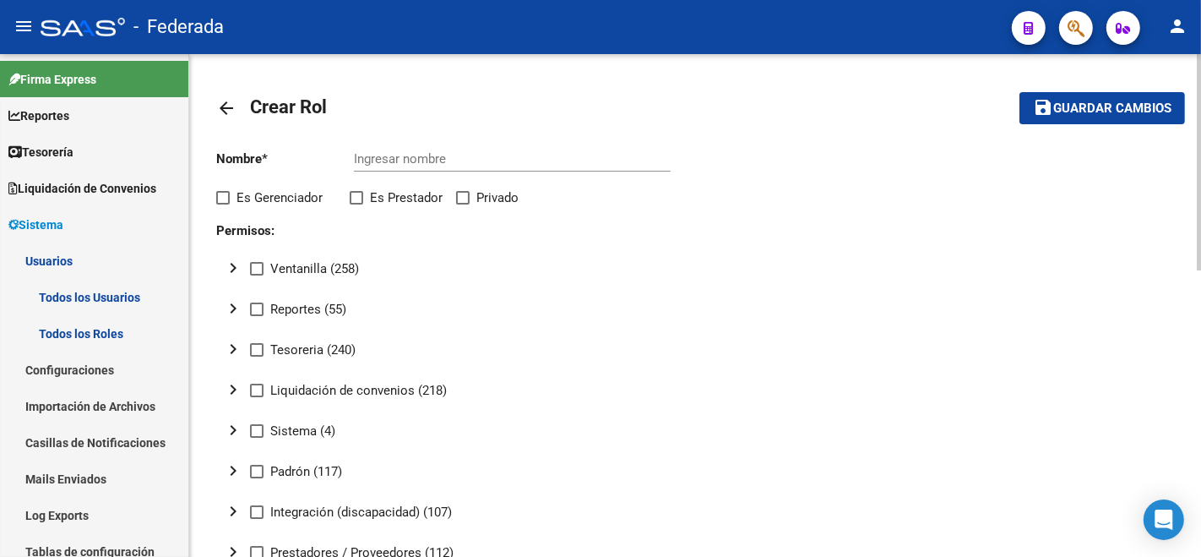
click at [372, 149] on div "Ingresar nombre" at bounding box center [512, 153] width 317 height 36
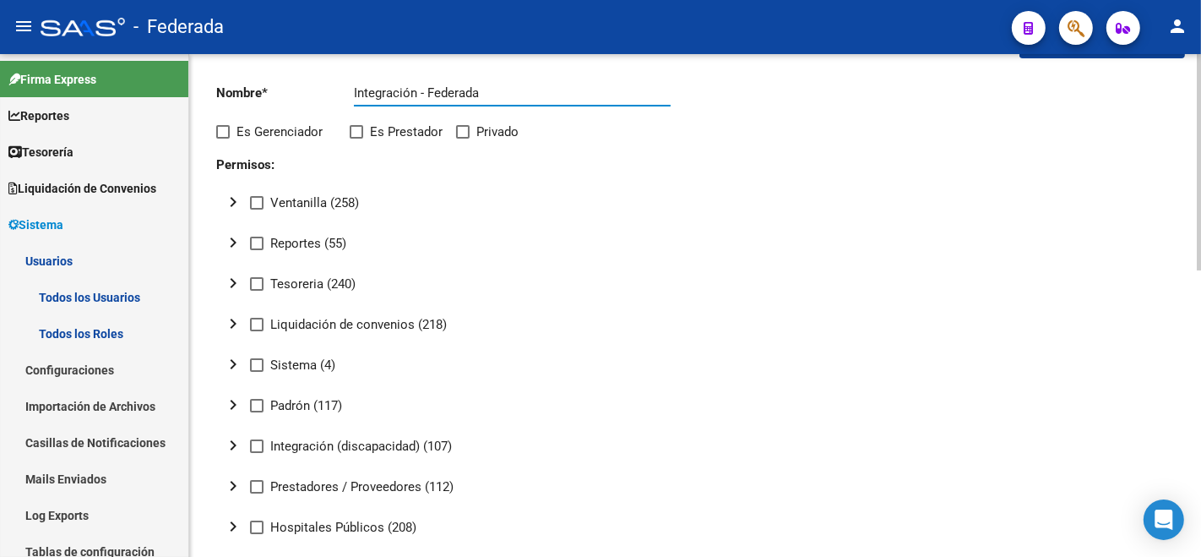
scroll to position [94, 0]
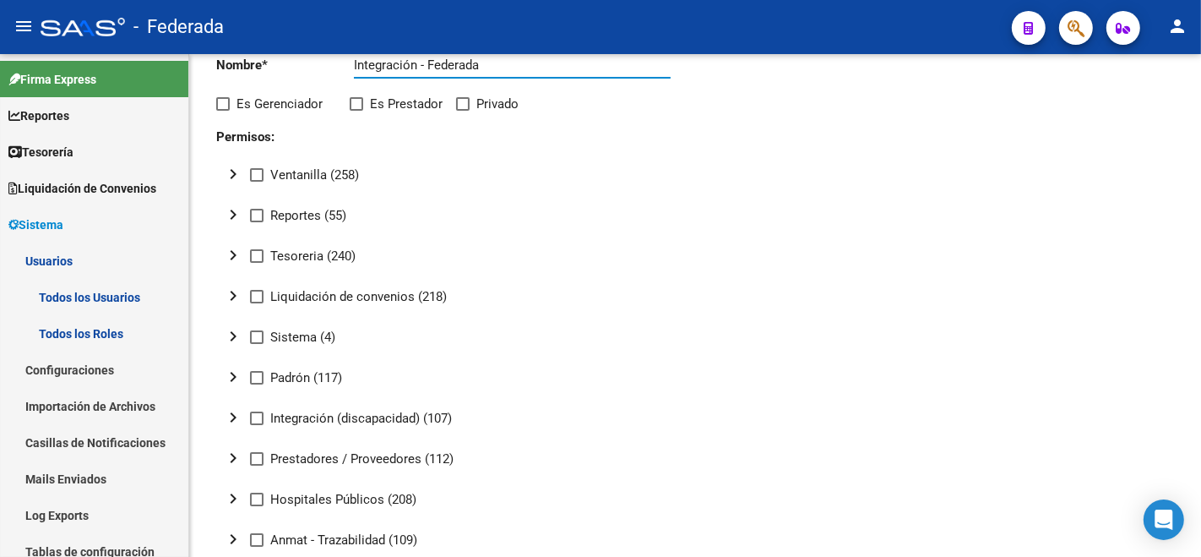
type input "Integración - Federada"
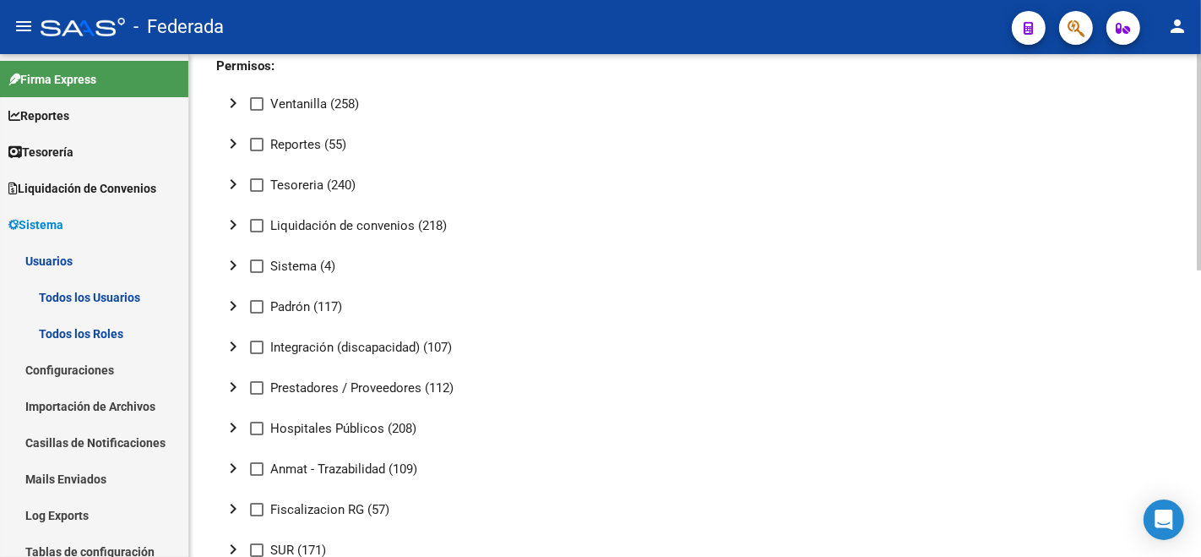
scroll to position [187, 0]
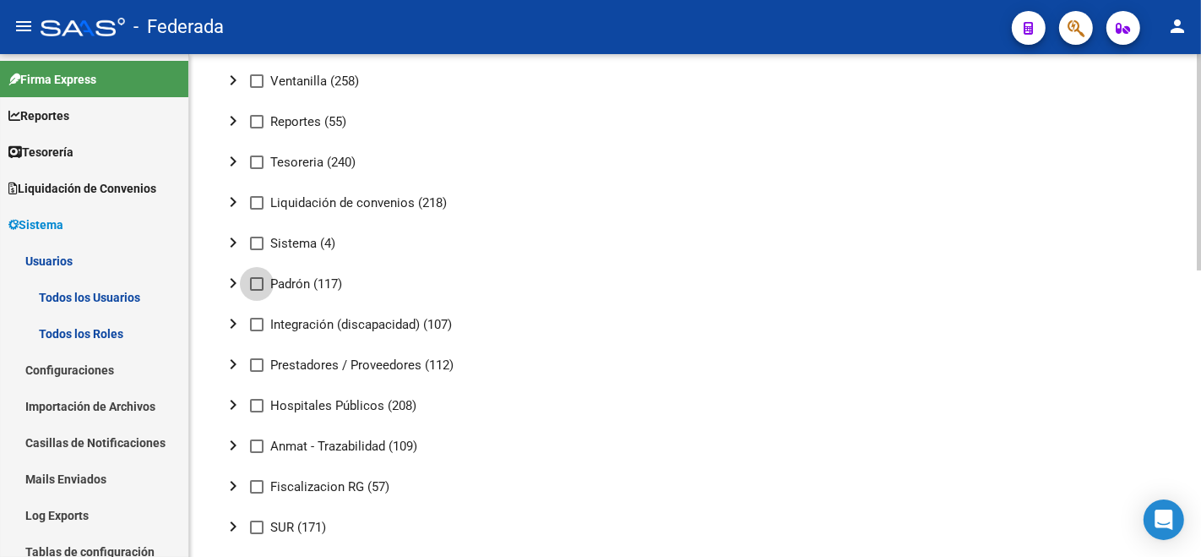
click at [253, 283] on span at bounding box center [257, 284] width 14 height 14
click at [256, 291] on input "Padrón (117)" at bounding box center [256, 291] width 1 height 1
checkbox input "true"
click at [239, 285] on mat-icon "chevron_right" at bounding box center [233, 283] width 20 height 20
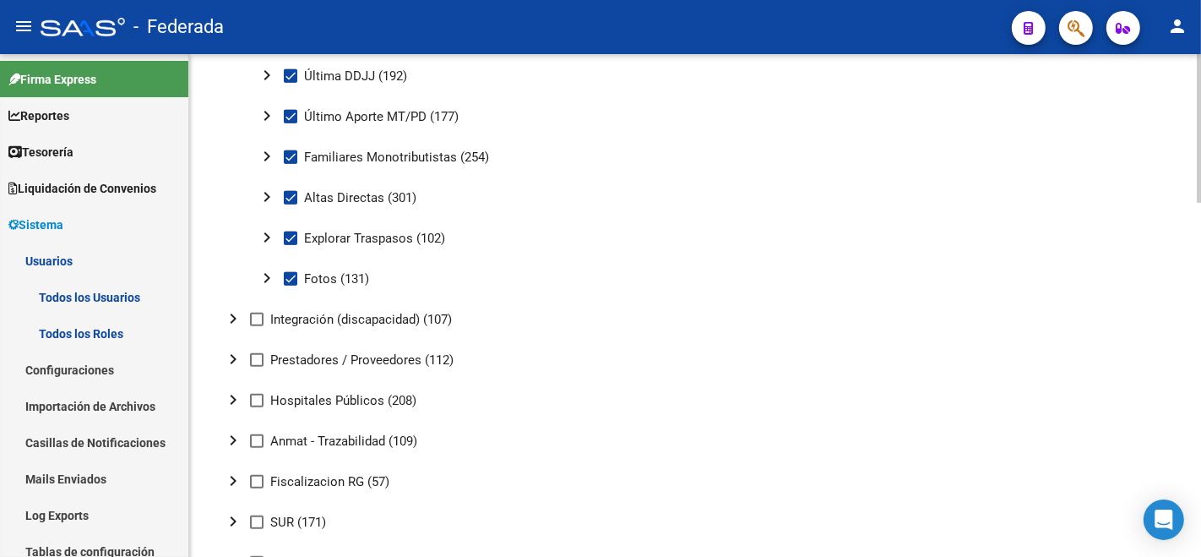
scroll to position [750, 0]
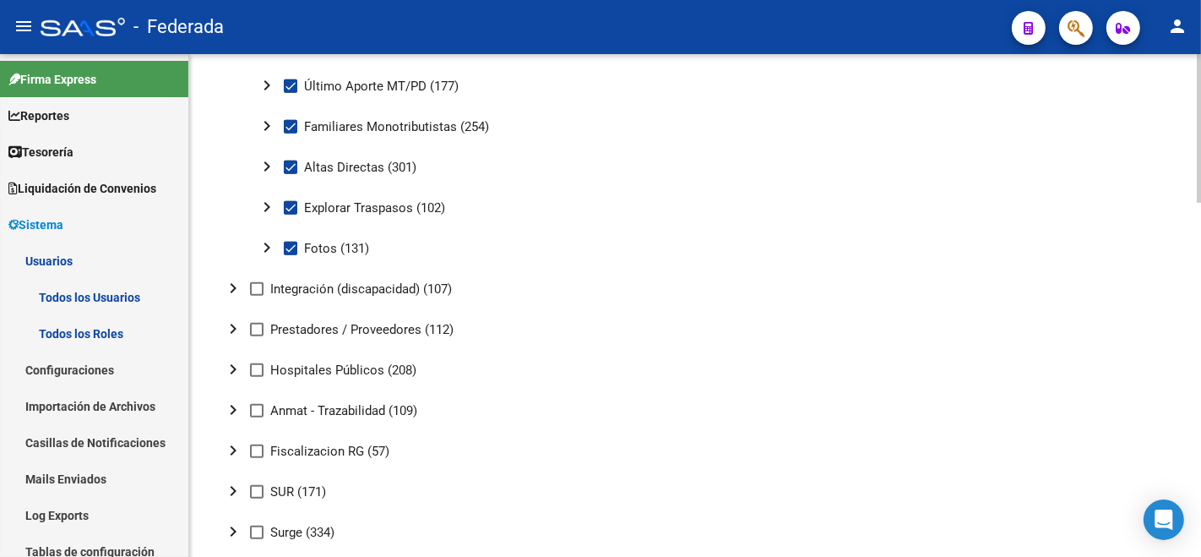
click at [258, 290] on span at bounding box center [257, 289] width 14 height 14
click at [257, 296] on input "Integración (discapacidad) (107)" at bounding box center [256, 296] width 1 height 1
checkbox input "true"
click at [251, 326] on span at bounding box center [257, 330] width 14 height 14
click at [256, 336] on input "Prestadores / Proveedores (112)" at bounding box center [256, 336] width 1 height 1
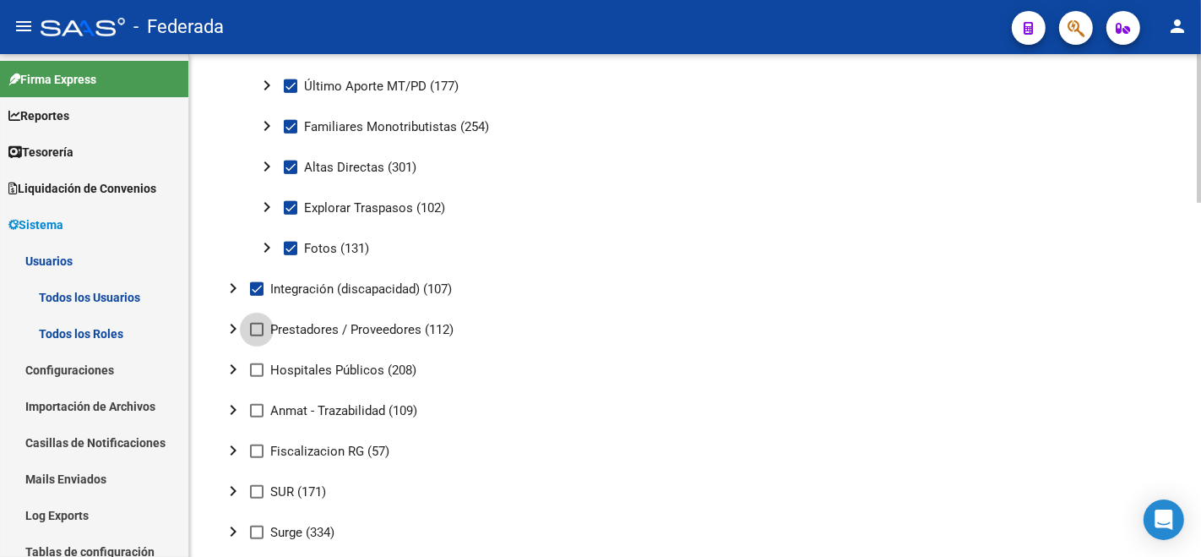
checkbox input "true"
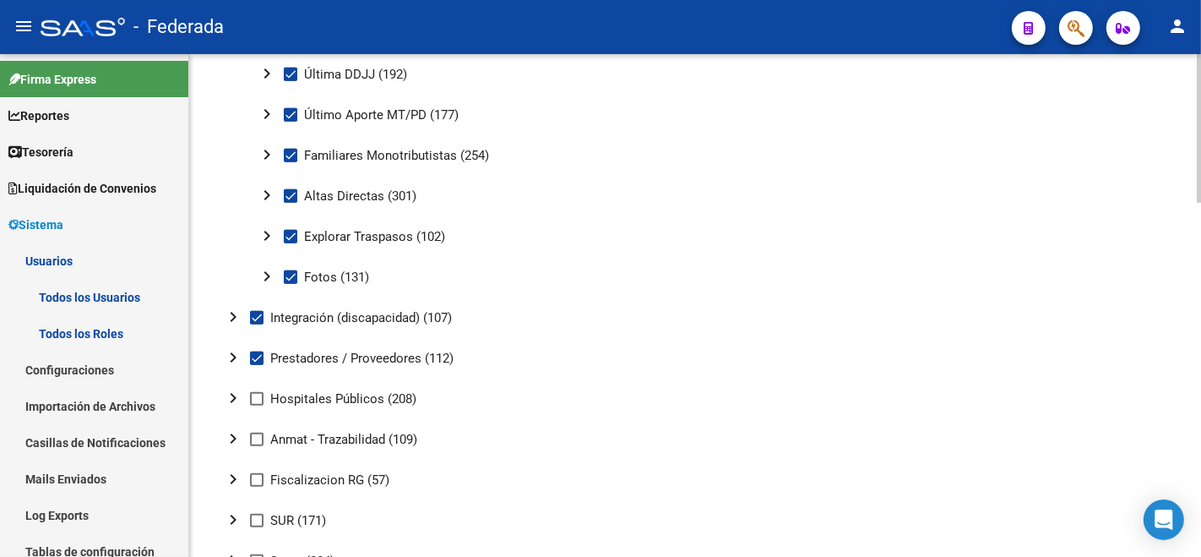
scroll to position [0, 0]
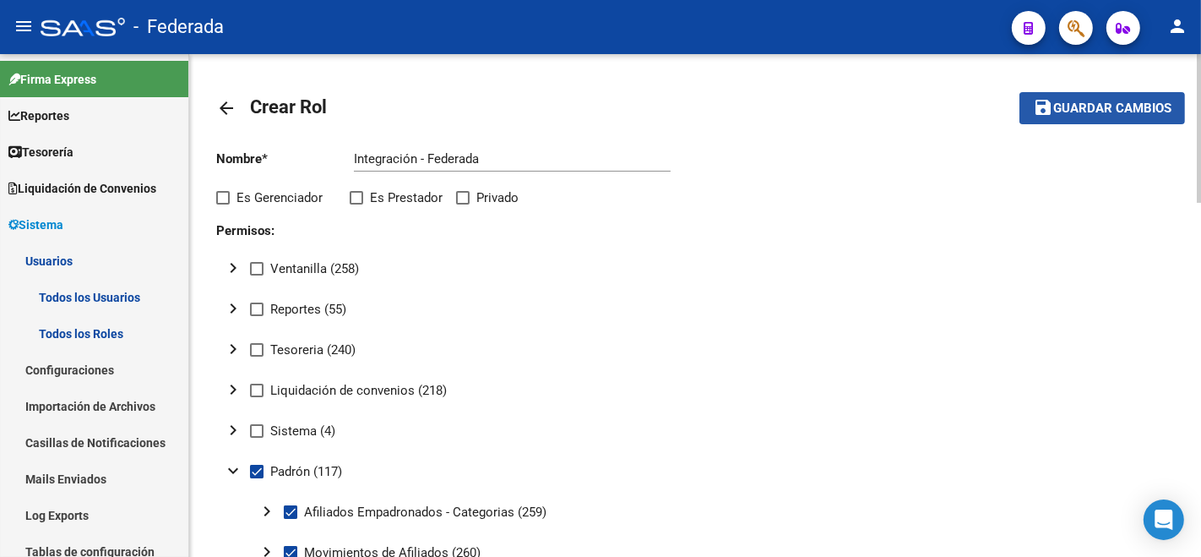
click at [1096, 117] on button "save Guardar cambios" at bounding box center [1102, 107] width 166 height 31
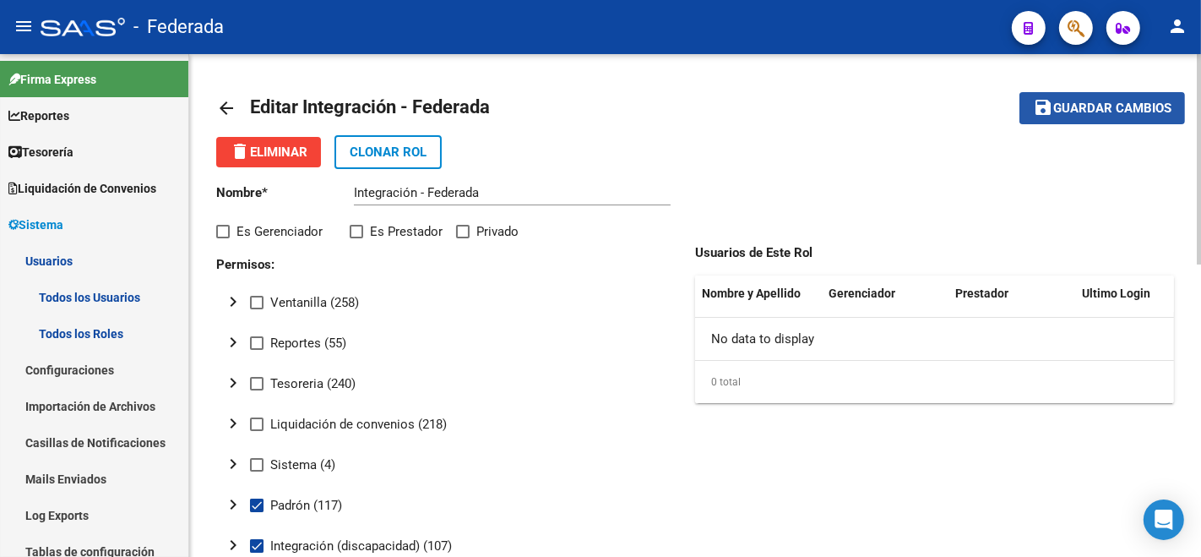
click at [1131, 111] on span "Guardar cambios" at bounding box center [1112, 108] width 118 height 15
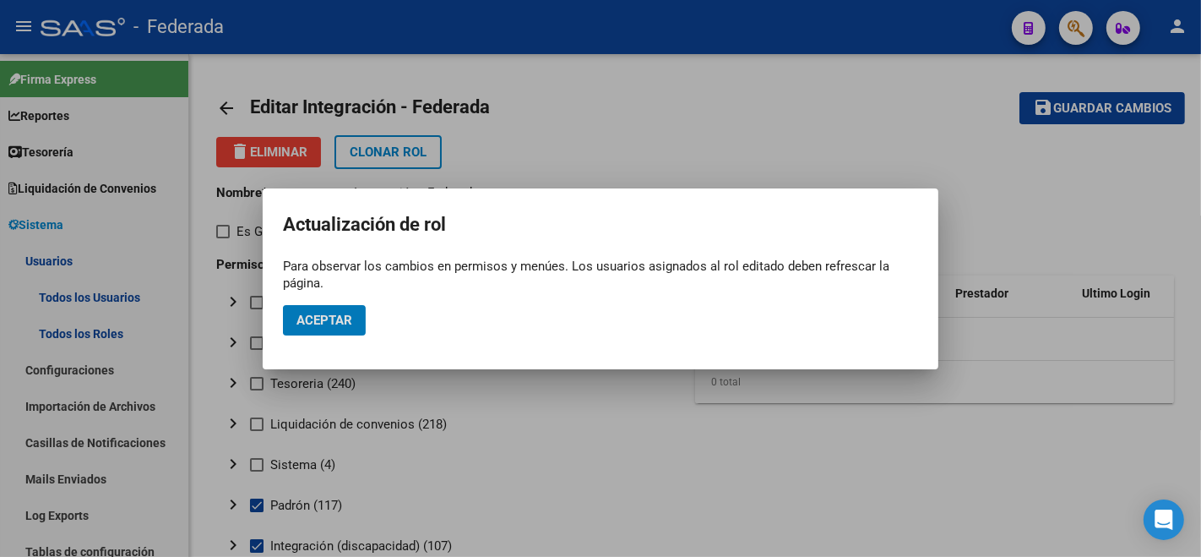
click at [344, 315] on span "Aceptar" at bounding box center [324, 319] width 56 height 15
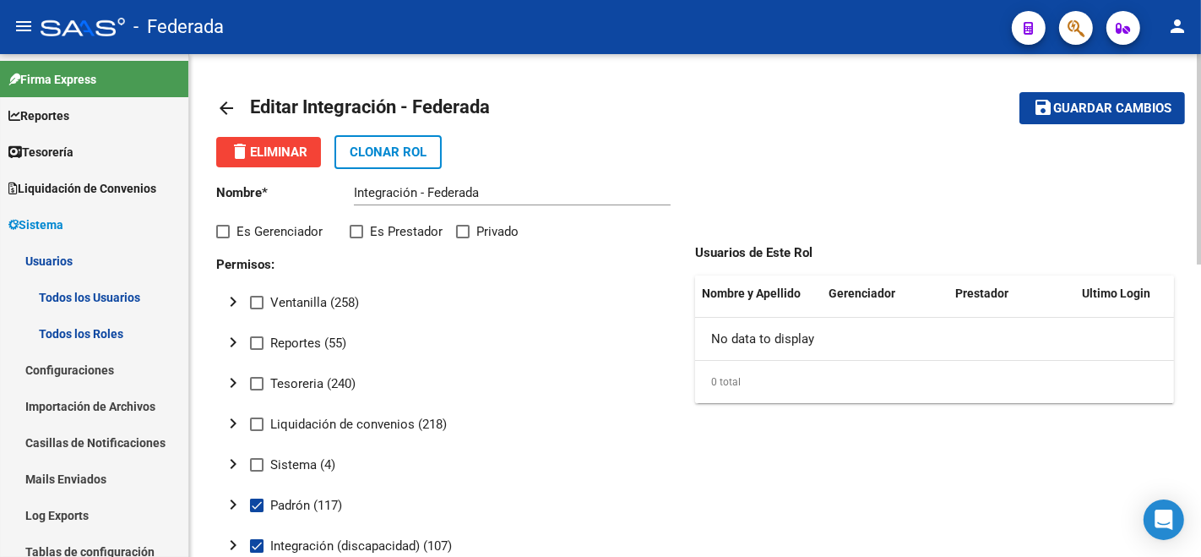
click at [231, 106] on mat-icon "arrow_back" at bounding box center [226, 108] width 20 height 20
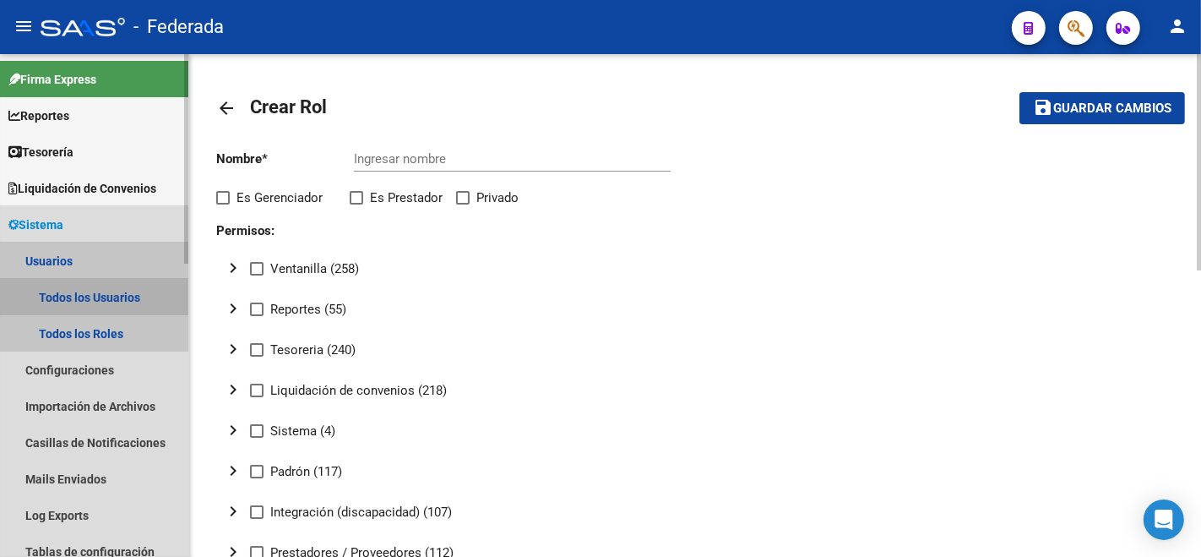
click at [66, 302] on link "Todos los Usuarios" at bounding box center [94, 297] width 188 height 36
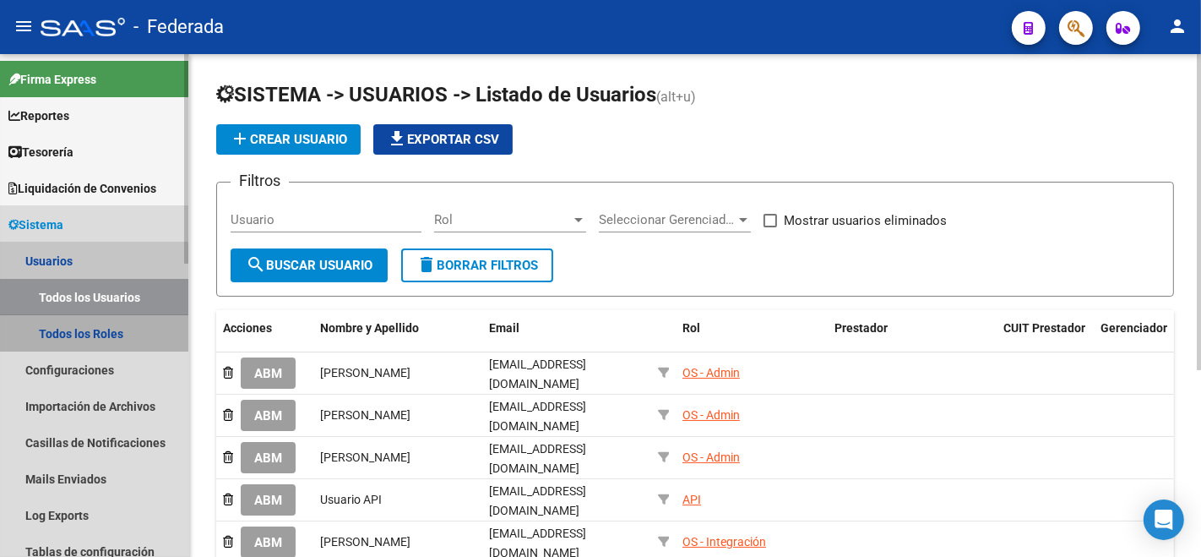
click at [71, 319] on link "Todos los Roles" at bounding box center [94, 333] width 188 height 36
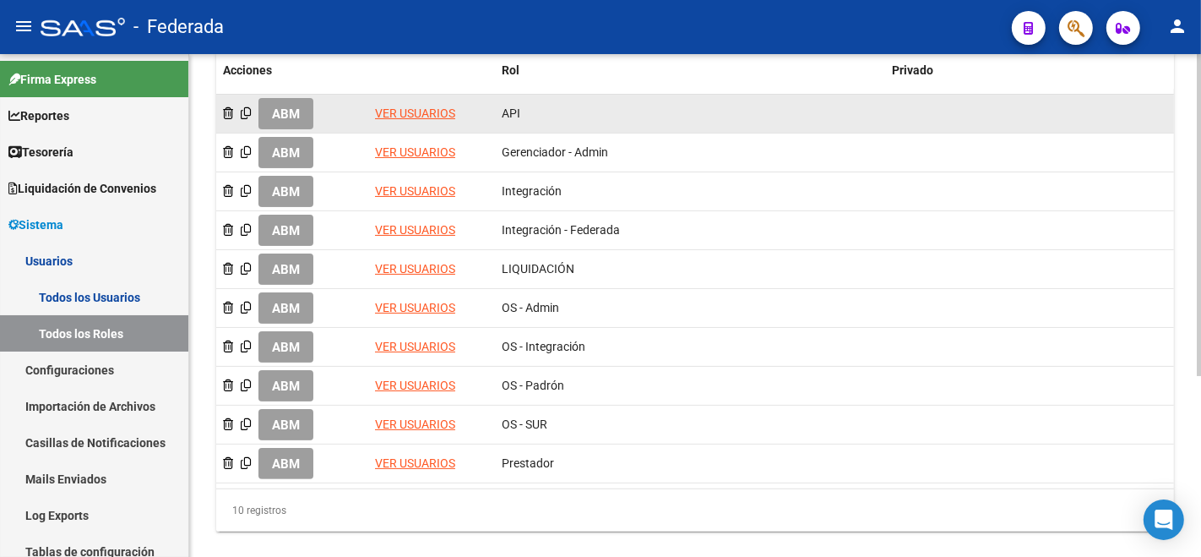
scroll to position [281, 0]
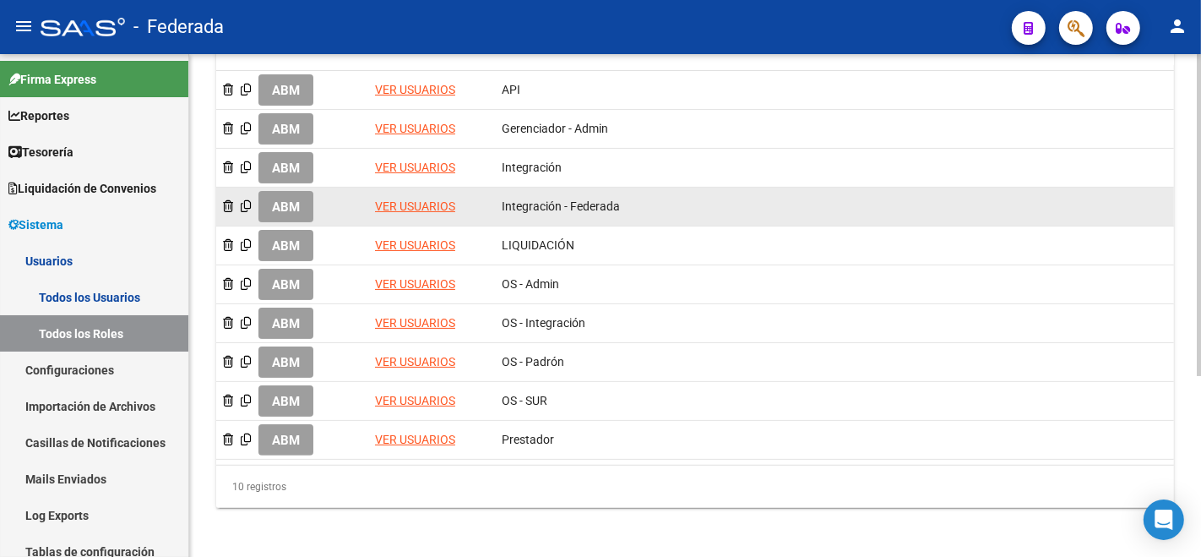
click at [418, 205] on link "VER USUARIOS" at bounding box center [415, 206] width 80 height 14
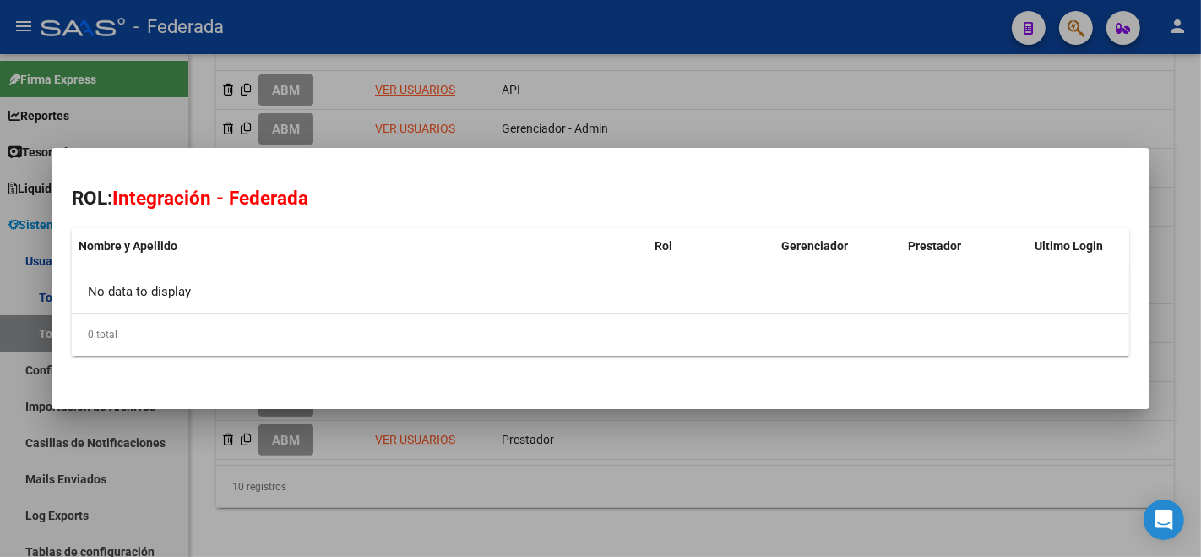
click at [568, 497] on div at bounding box center [600, 278] width 1201 height 557
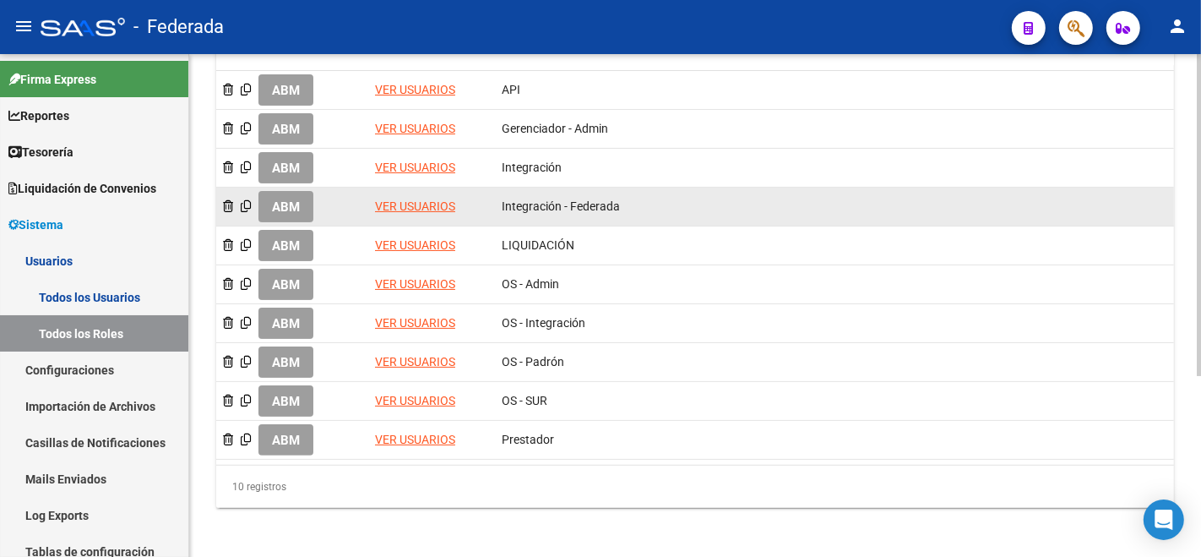
click at [278, 211] on span "ABM" at bounding box center [286, 206] width 28 height 15
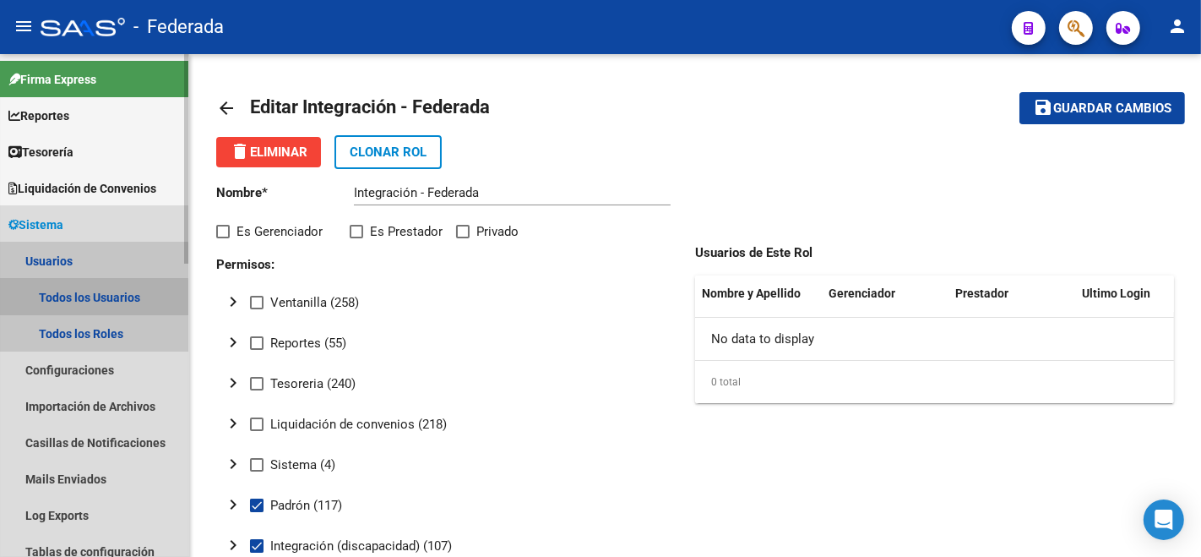
click at [77, 298] on link "Todos los Usuarios" at bounding box center [94, 297] width 188 height 36
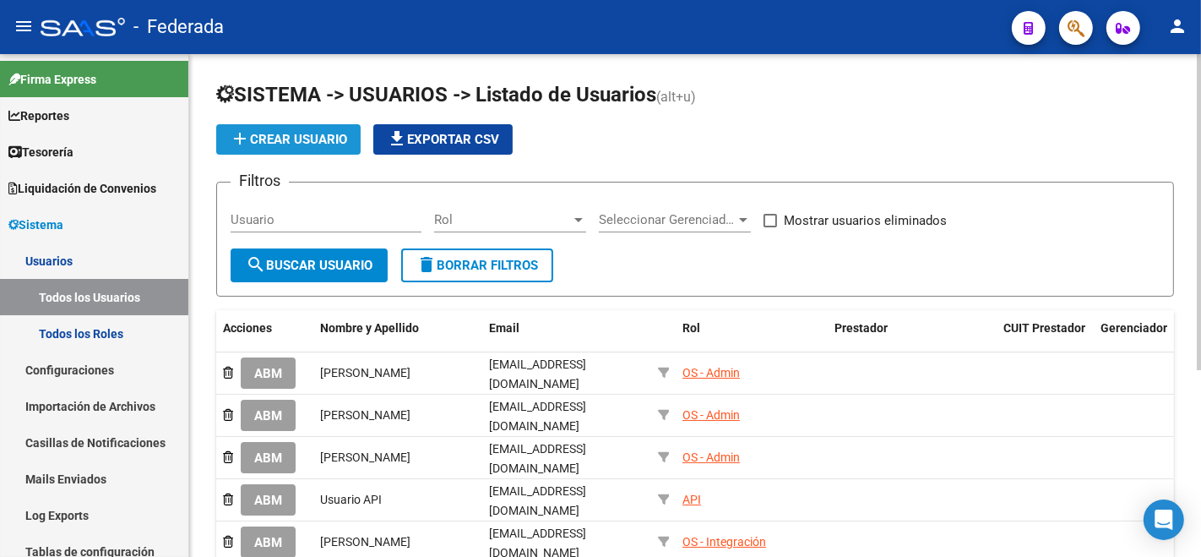
click at [318, 136] on span "add Crear Usuario" at bounding box center [288, 139] width 117 height 15
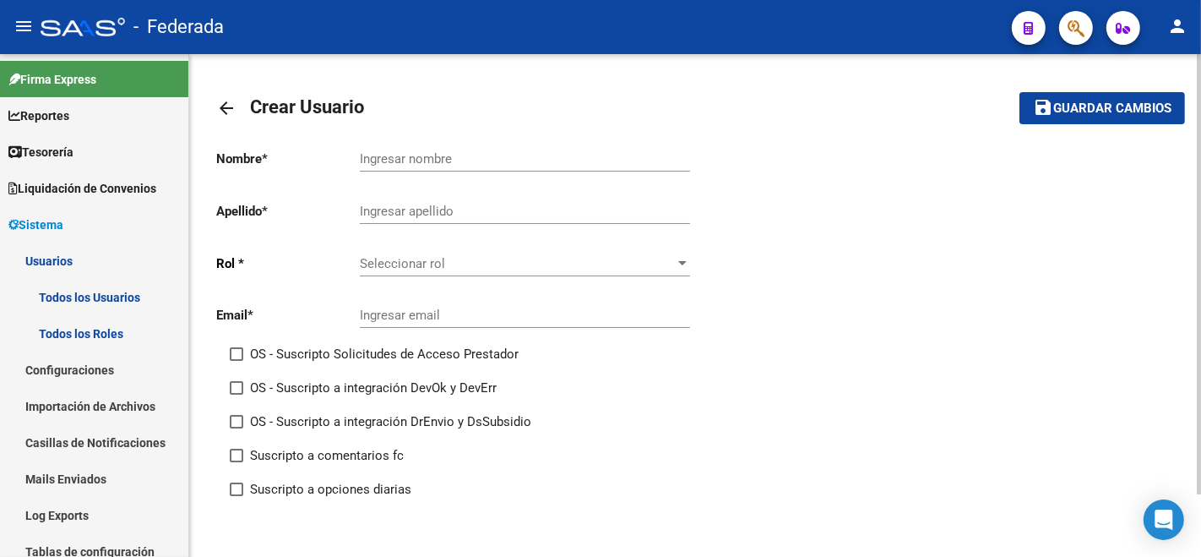
click at [405, 151] on input "Ingresar nombre" at bounding box center [525, 158] width 330 height 15
type input "Roxana"
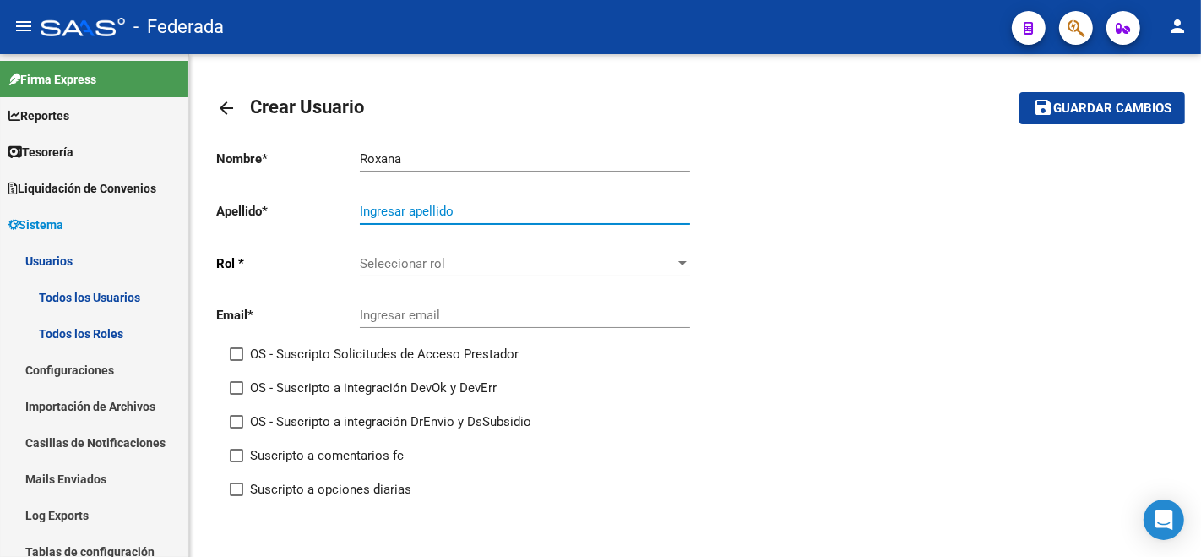
paste input "[EMAIL_ADDRESS][DOMAIN_NAME]"
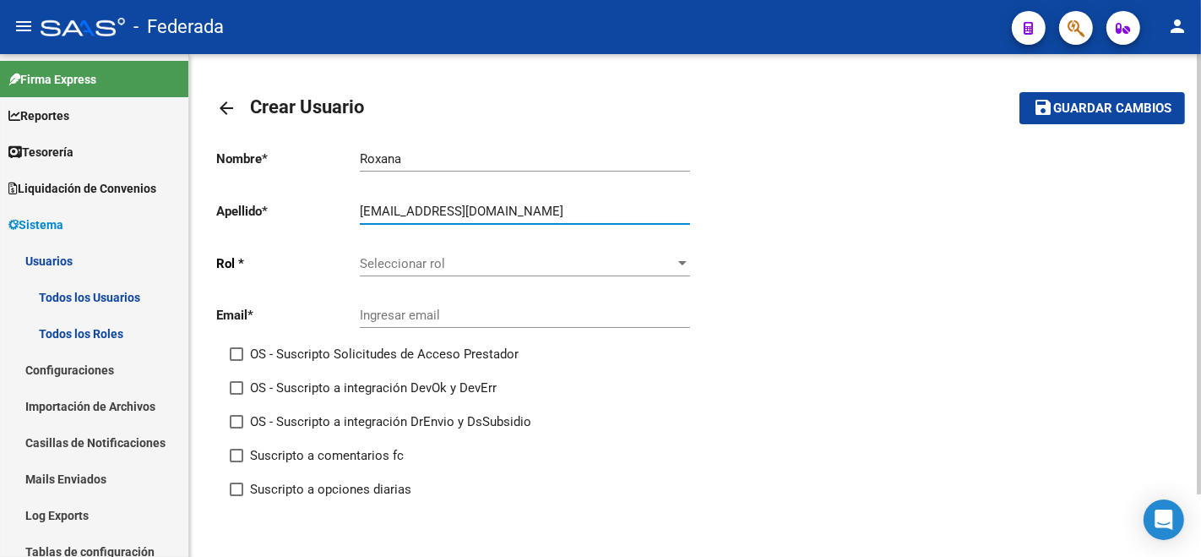
click at [361, 218] on input "[EMAIL_ADDRESS][DOMAIN_NAME]" at bounding box center [525, 211] width 330 height 15
drag, startPoint x: 416, startPoint y: 213, endPoint x: 586, endPoint y: 198, distance: 171.2
click at [586, 198] on div "[EMAIL_ADDRESS][DOMAIN_NAME] Ingresar apellido" at bounding box center [525, 205] width 330 height 36
type input "matteucci"
click at [456, 260] on span "Seleccionar rol" at bounding box center [517, 263] width 315 height 15
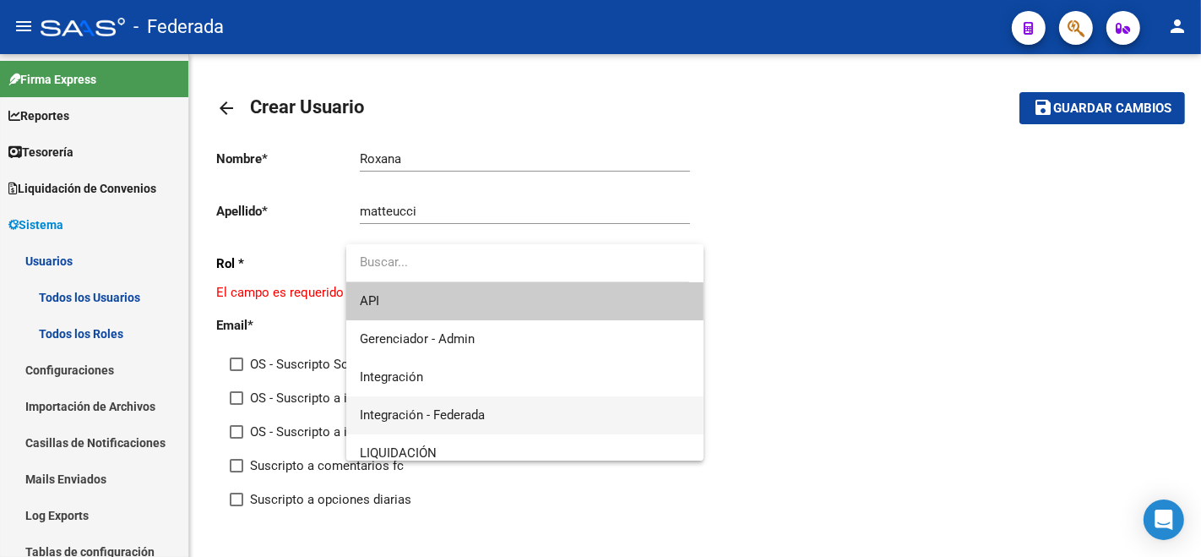
click at [503, 410] on span "Integración - Federada" at bounding box center [525, 415] width 330 height 38
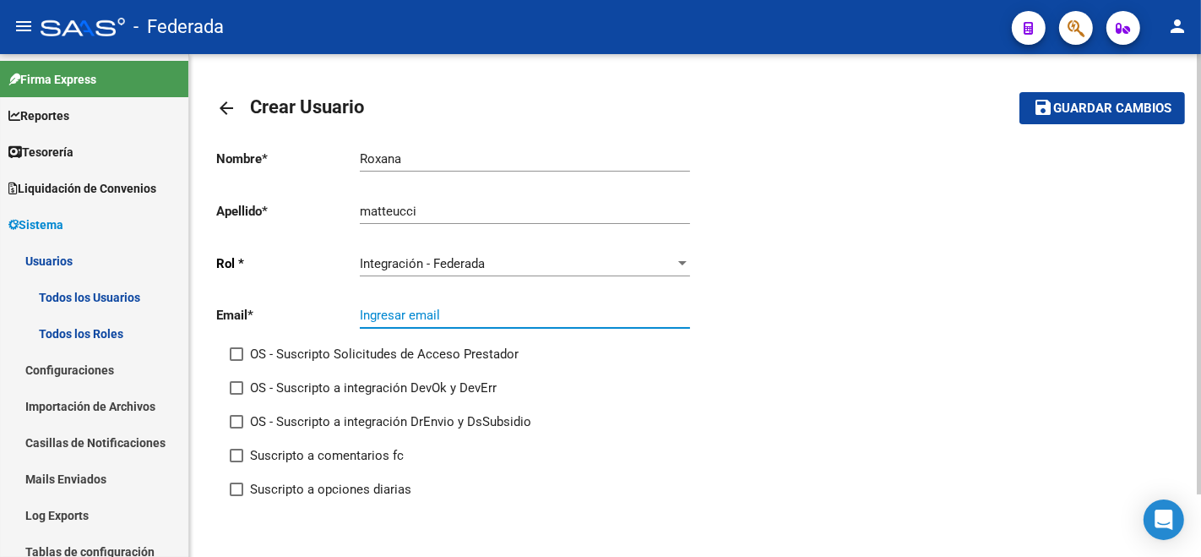
click at [430, 312] on input "Ingresar email" at bounding box center [525, 314] width 330 height 15
paste input "[EMAIL_ADDRESS][DOMAIN_NAME]"
type input "[EMAIL_ADDRESS][DOMAIN_NAME]"
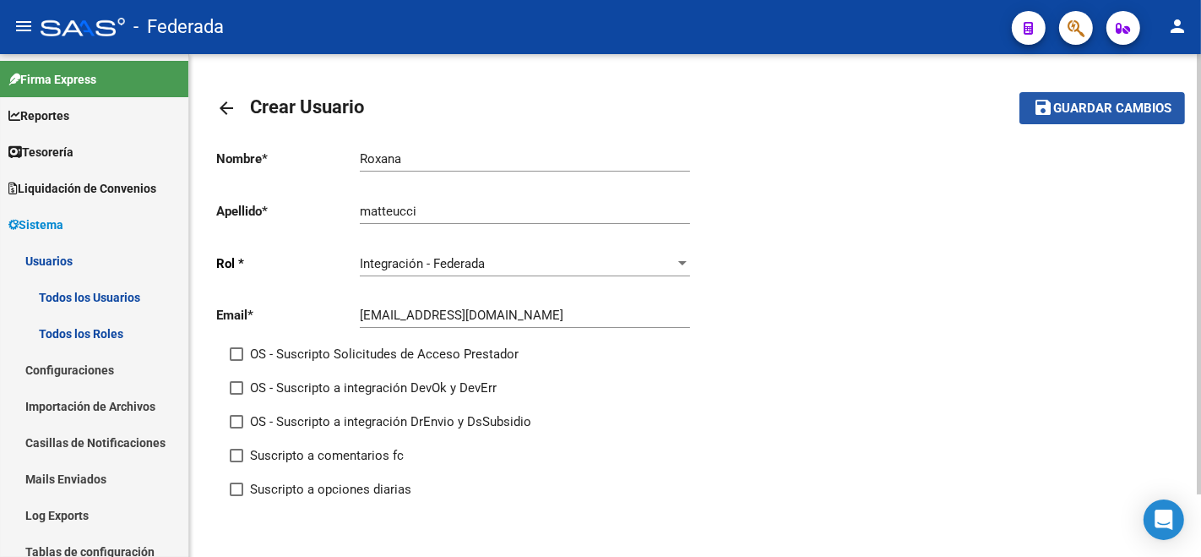
click at [1104, 111] on span "Guardar cambios" at bounding box center [1112, 108] width 118 height 15
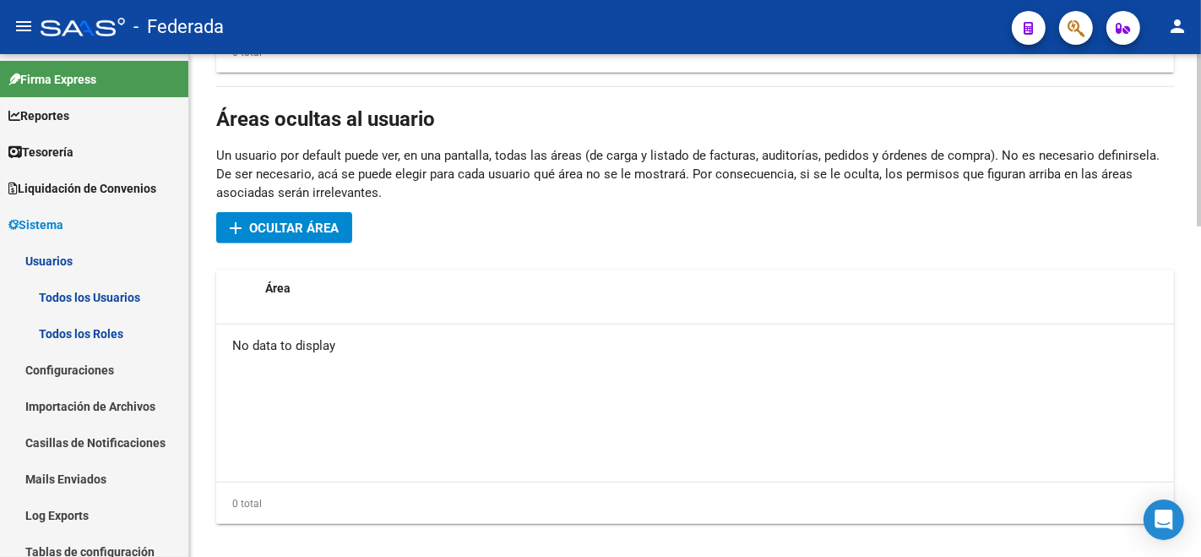
scroll to position [960, 0]
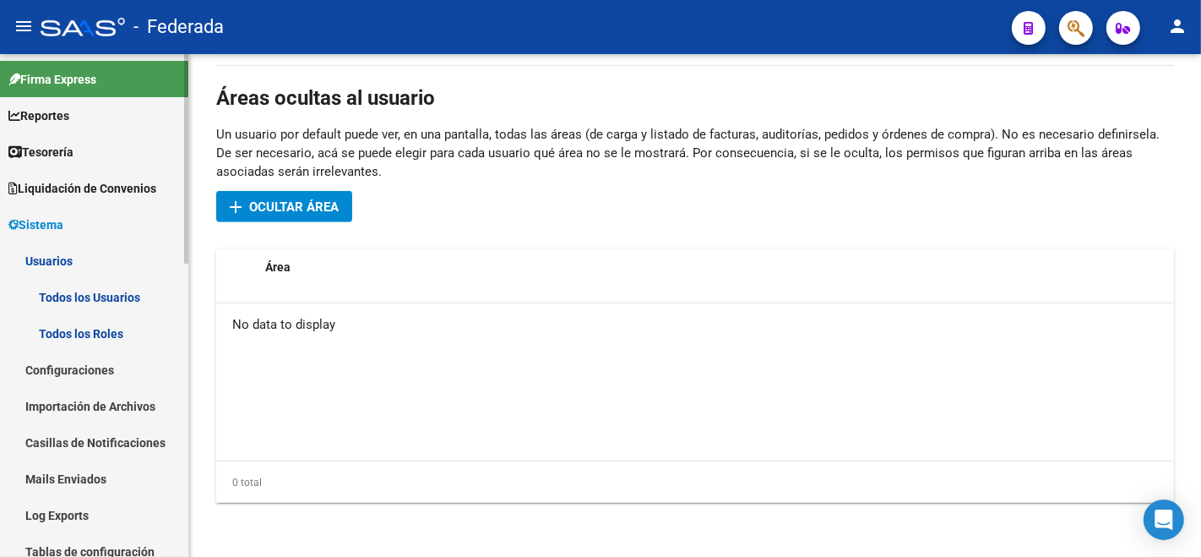
click at [73, 319] on link "Todos los Roles" at bounding box center [94, 333] width 188 height 36
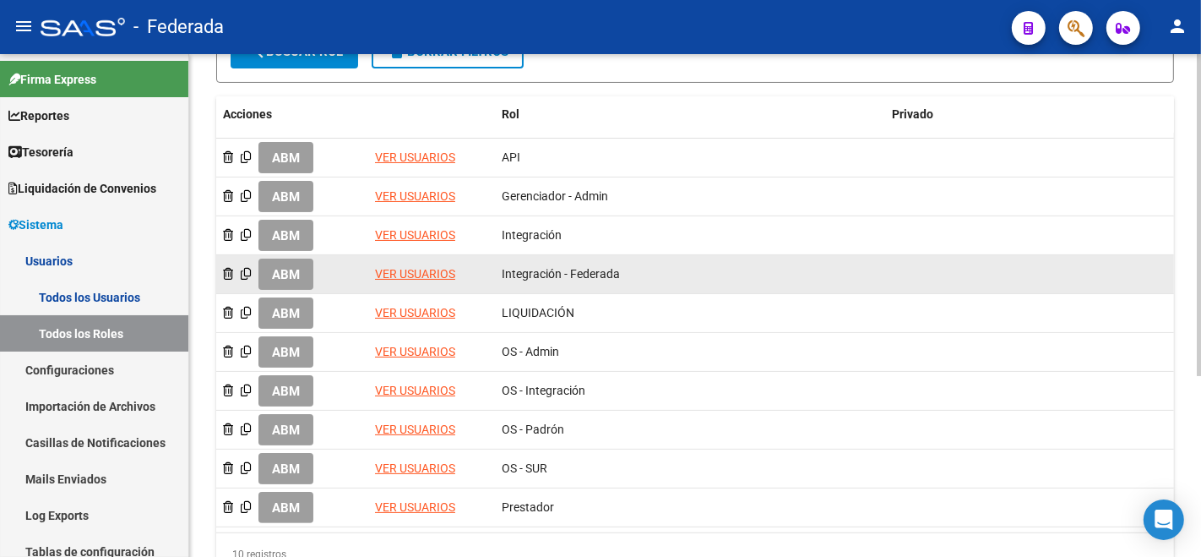
scroll to position [282, 0]
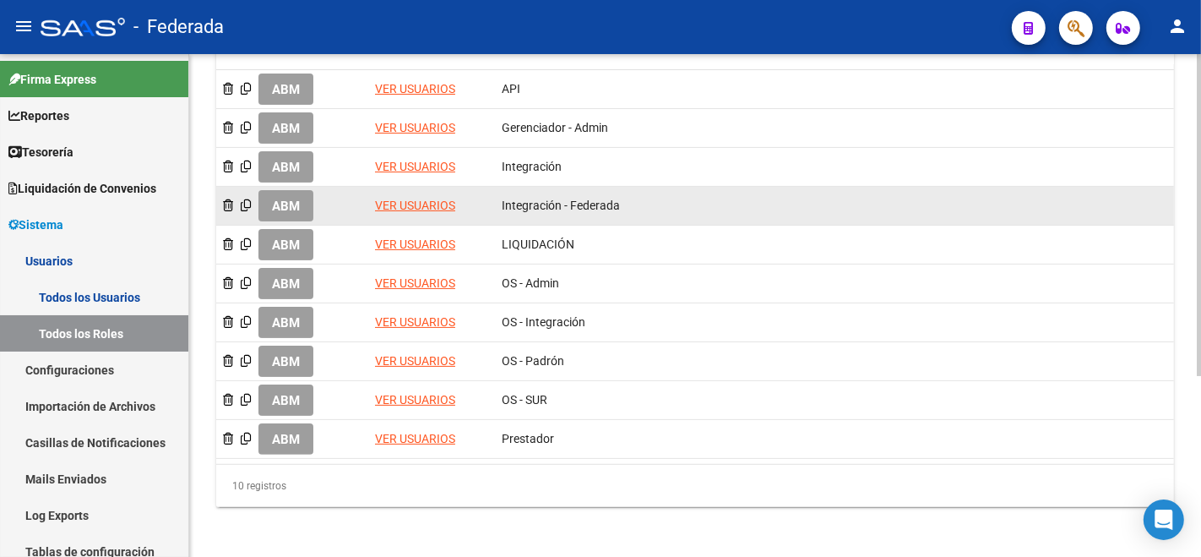
click at [424, 201] on link "VER USUARIOS" at bounding box center [415, 205] width 80 height 14
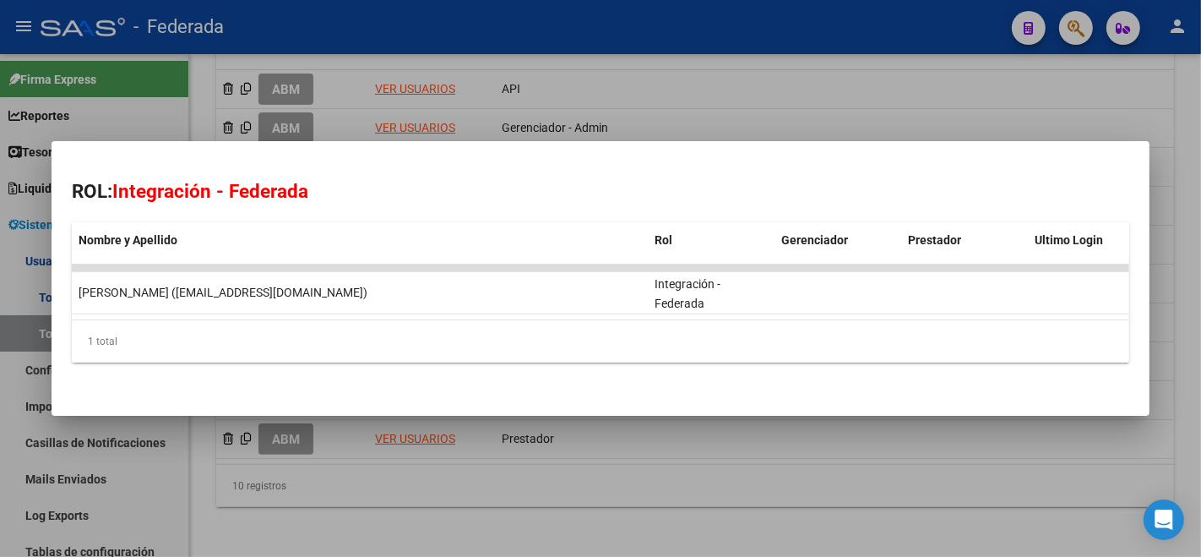
click at [465, 495] on div at bounding box center [600, 278] width 1201 height 557
